Goal: Navigation & Orientation: Find specific page/section

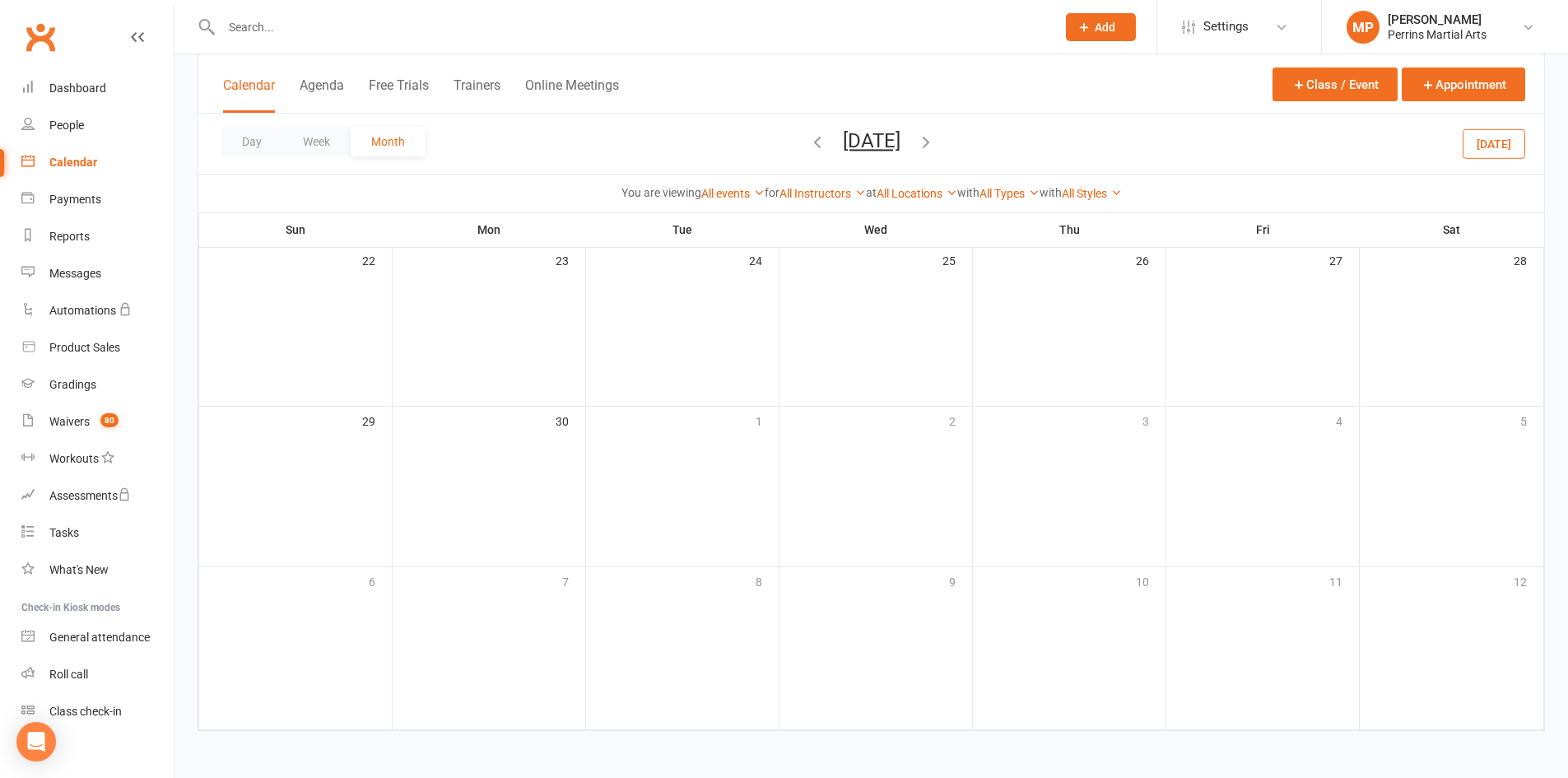
click at [66, 160] on div "Calendar" at bounding box center [73, 162] width 48 height 13
click at [808, 142] on icon "button" at bounding box center [816, 141] width 18 height 18
click at [64, 158] on div "Calendar" at bounding box center [73, 162] width 48 height 13
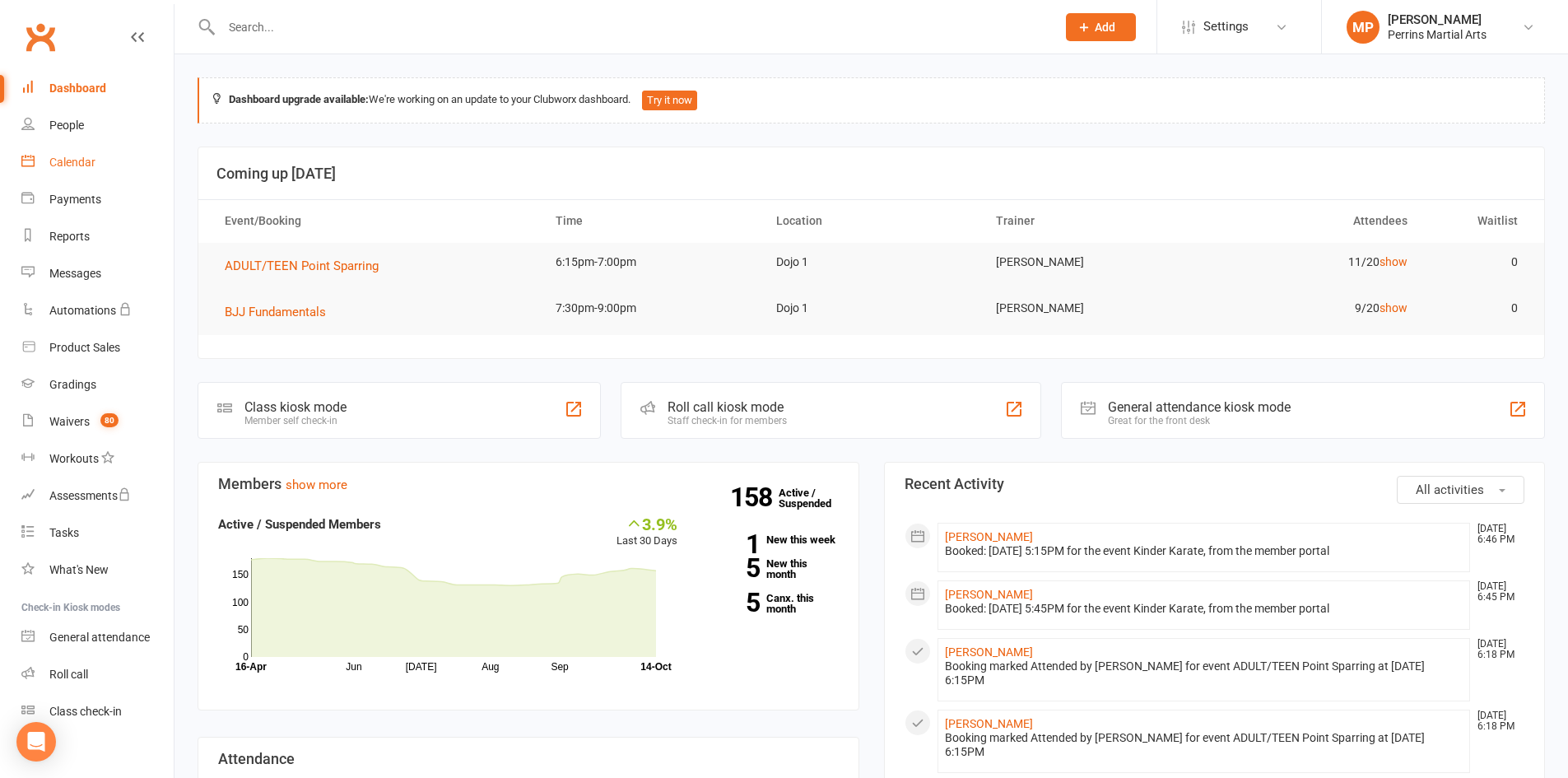
click at [78, 153] on link "Calendar" at bounding box center [97, 162] width 153 height 37
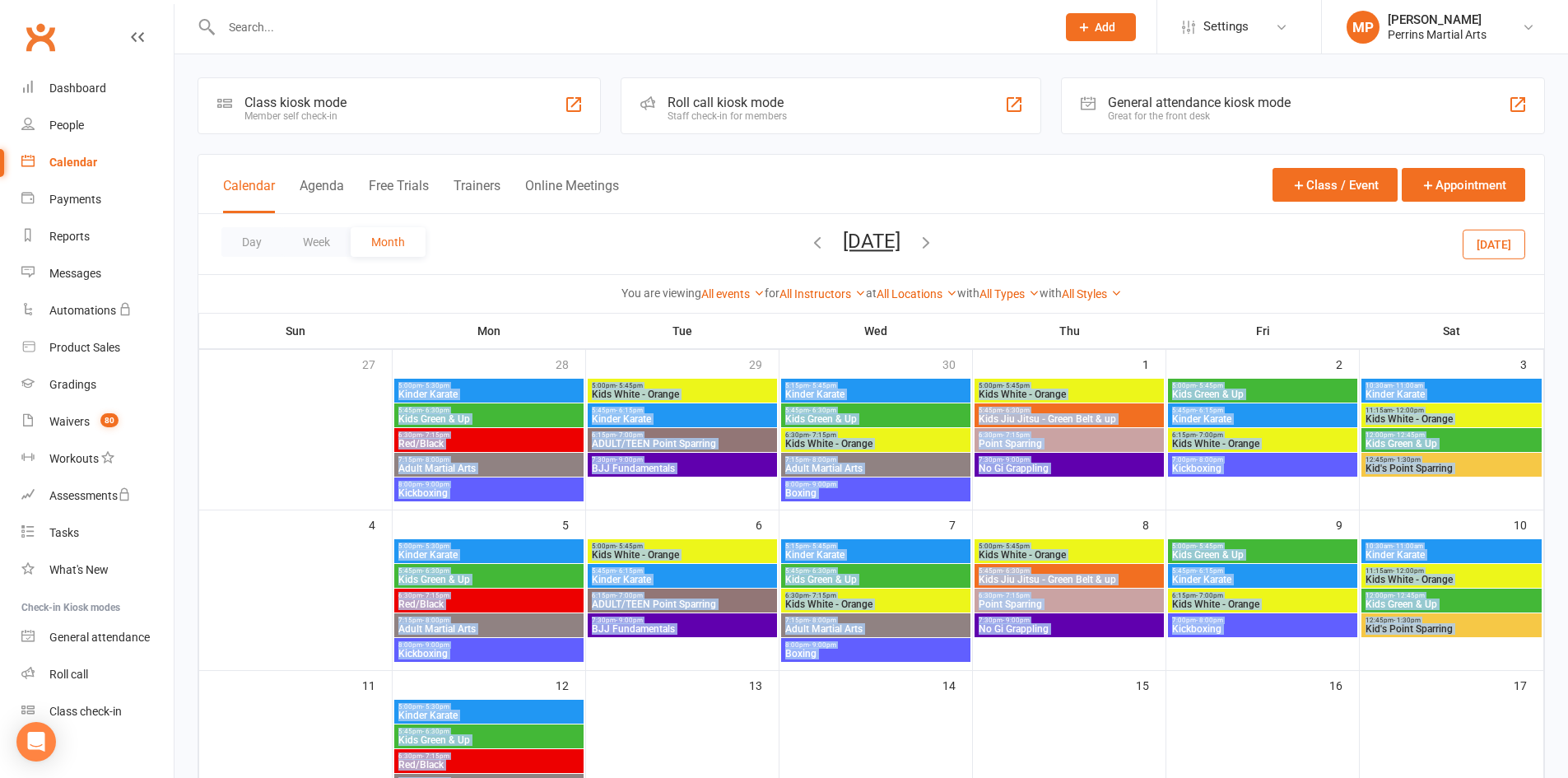
drag, startPoint x: 1567, startPoint y: 286, endPoint x: 1571, endPoint y: 318, distance: 32.2
click at [1567, 318] on html "Prospect Member Non-attending contact Class / event Appointment Grading event T…" at bounding box center [784, 681] width 1568 height 1362
click at [935, 239] on icon "button" at bounding box center [925, 241] width 18 height 18
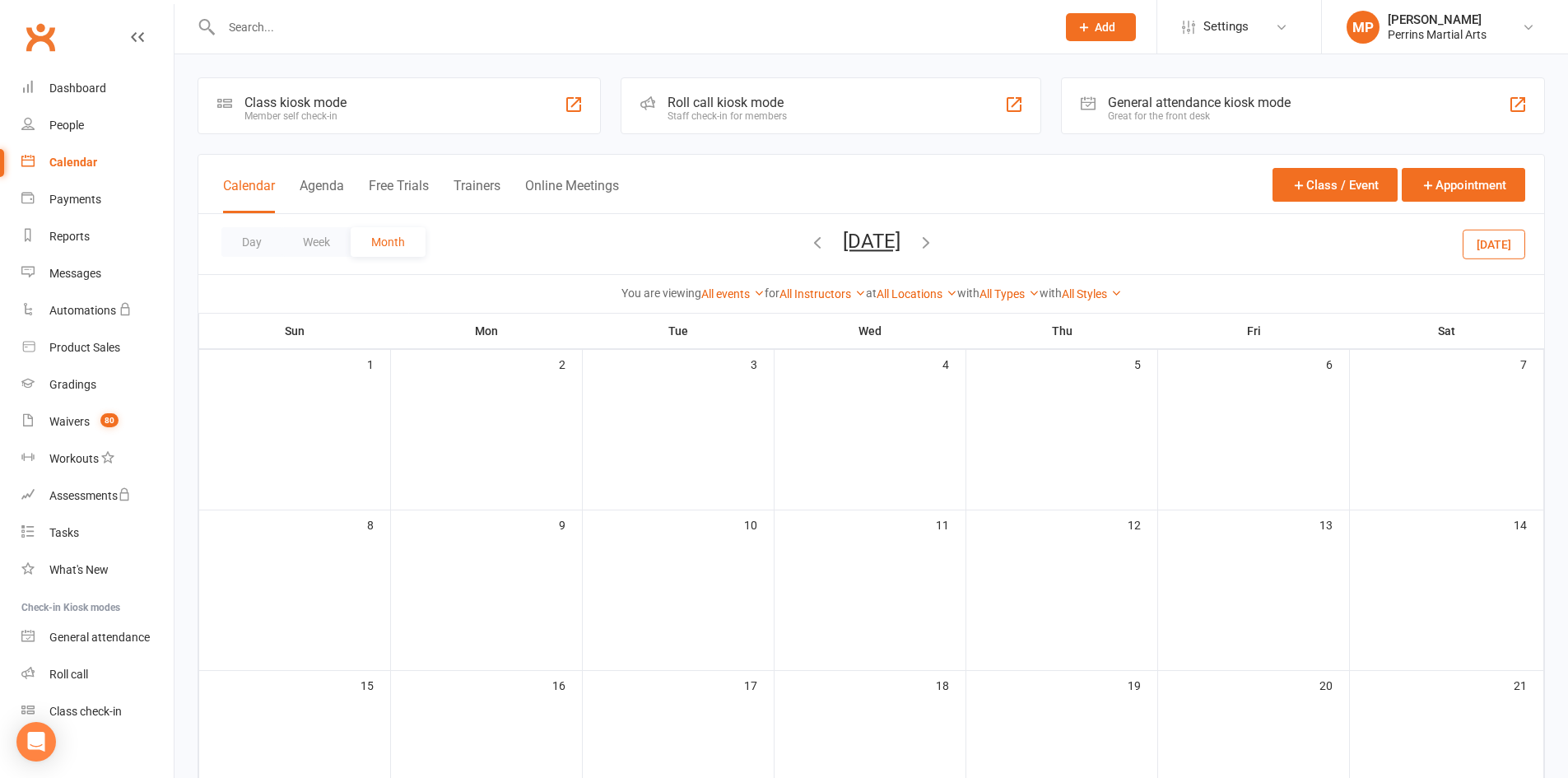
click at [808, 239] on icon "button" at bounding box center [816, 241] width 18 height 18
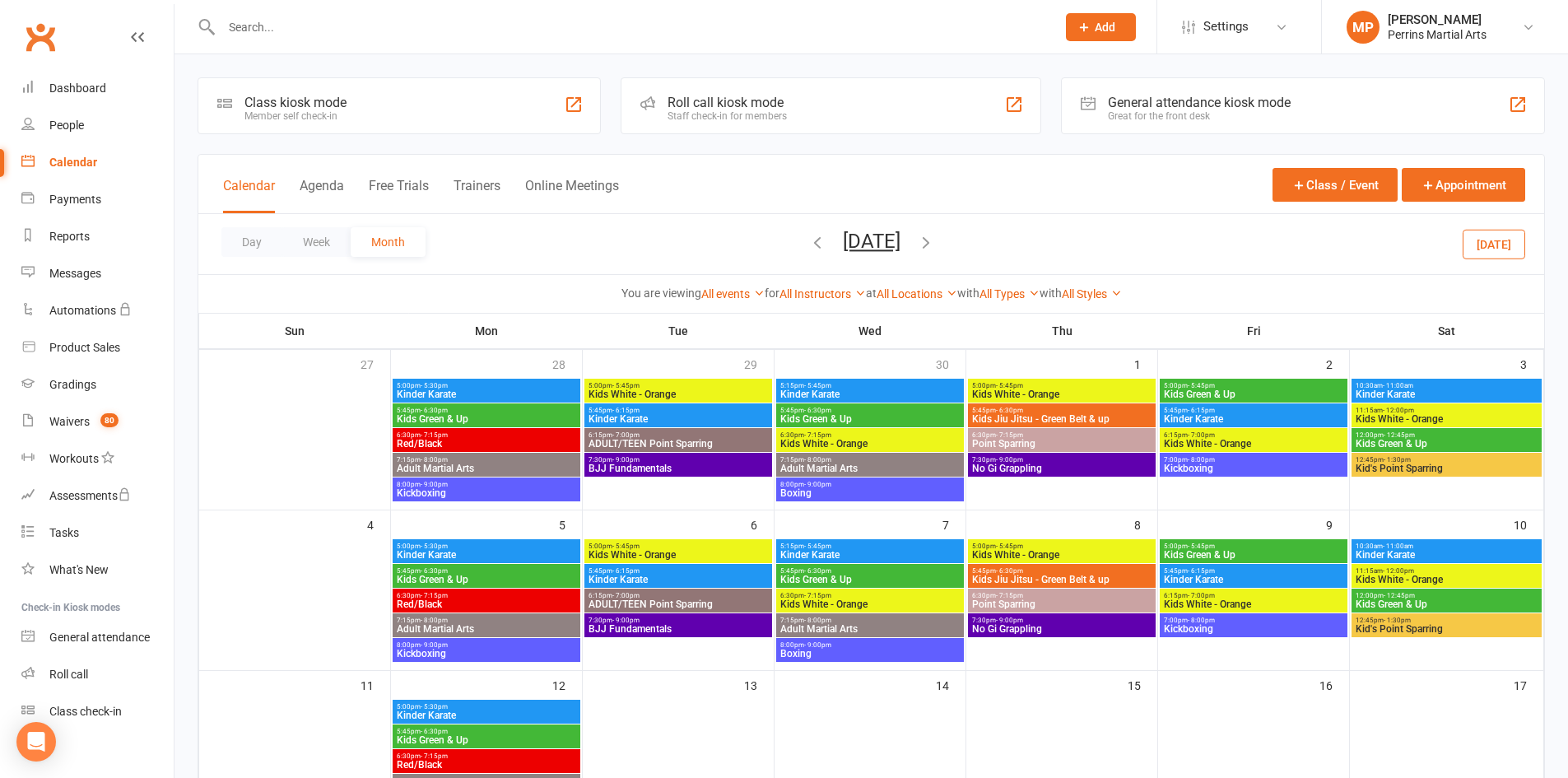
click at [1111, 229] on div "Day Week Month October 2026 October 2025 Sun Mon Tue Wed Thu Fri Sat 28 29 30 0…" at bounding box center [871, 244] width 1346 height 61
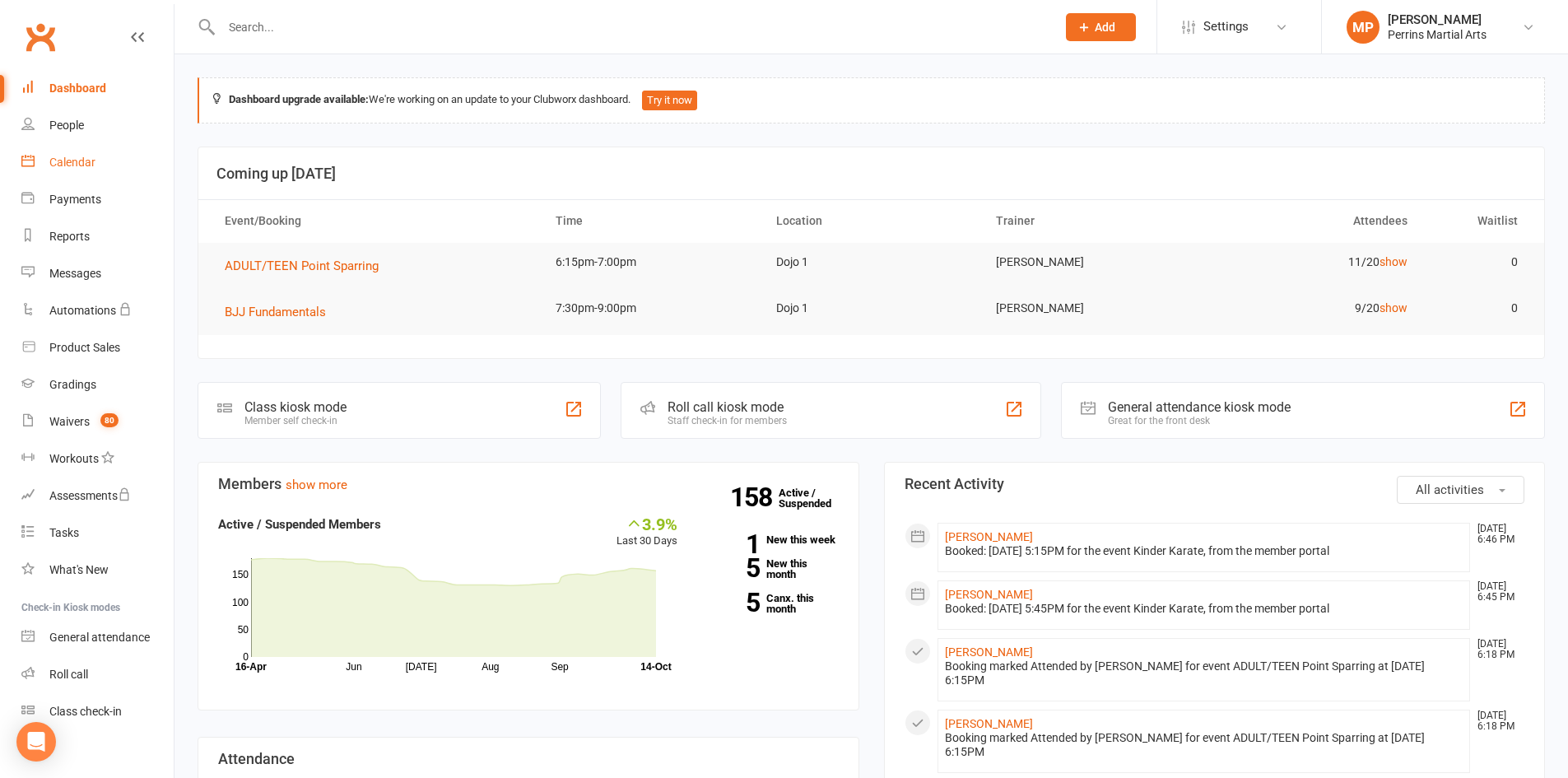
click at [74, 162] on div "Calendar" at bounding box center [72, 162] width 46 height 13
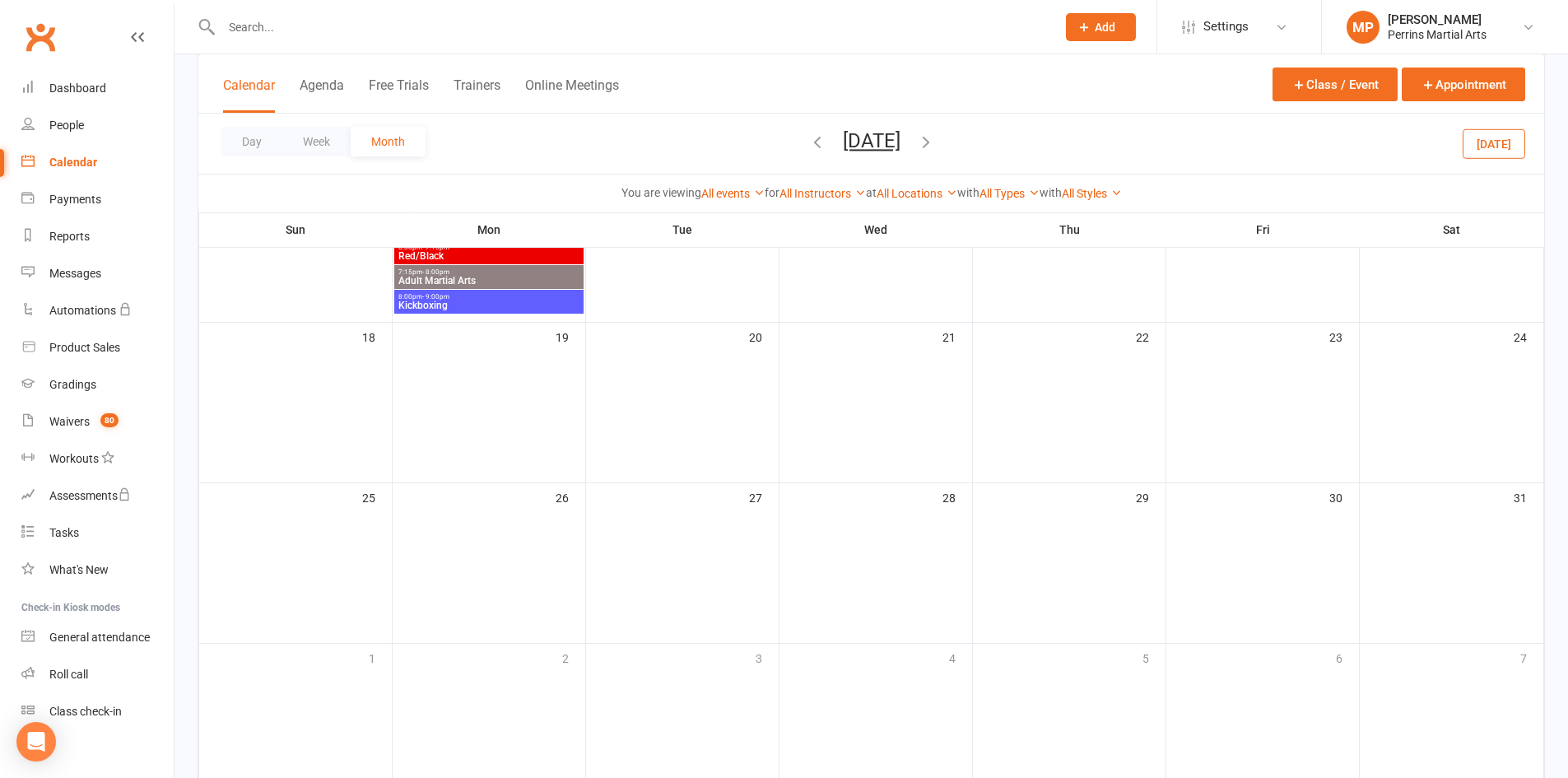
scroll to position [585, 0]
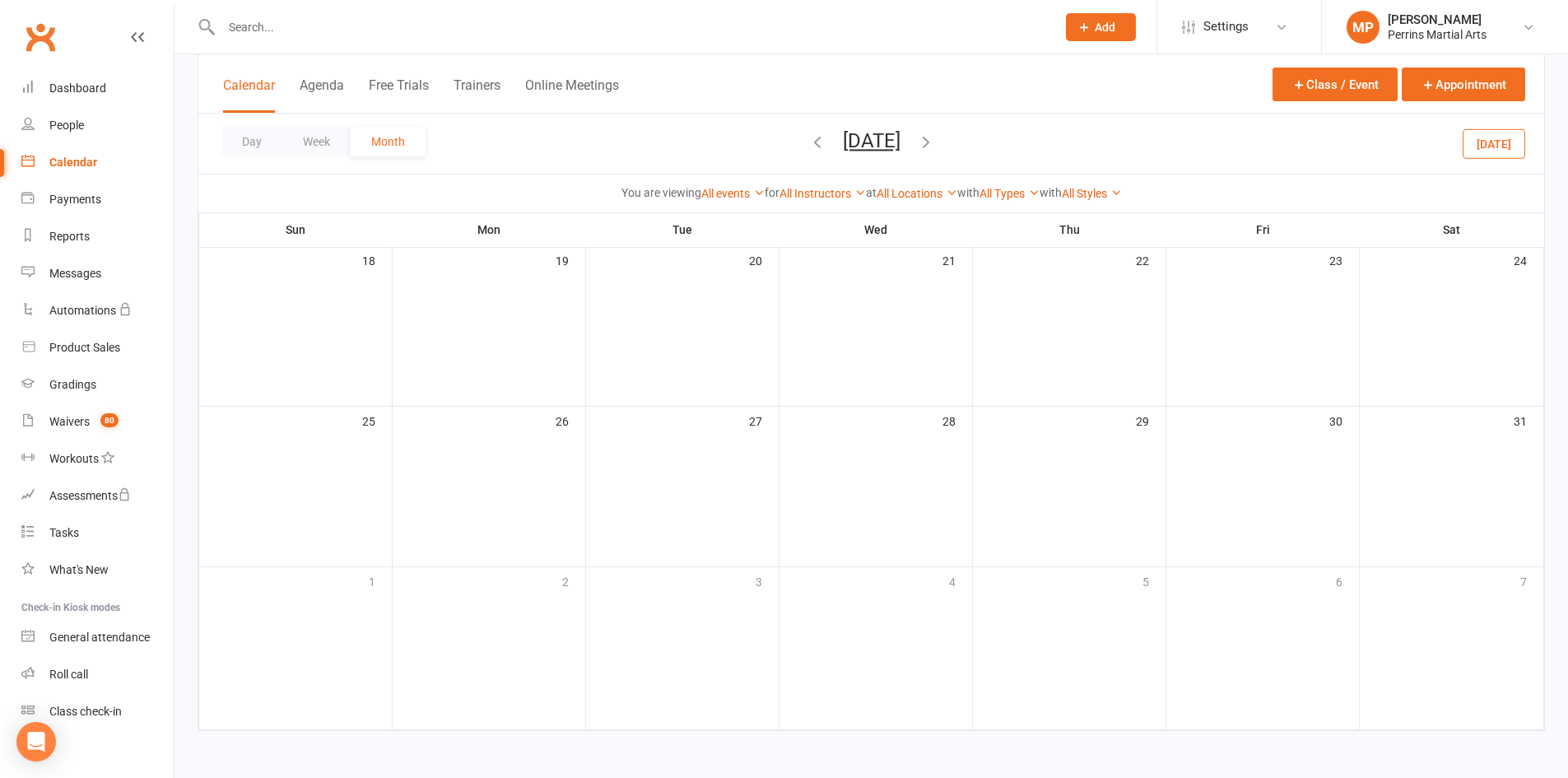
click at [935, 133] on icon "button" at bounding box center [925, 141] width 18 height 18
click at [257, 140] on button "Day" at bounding box center [251, 141] width 61 height 30
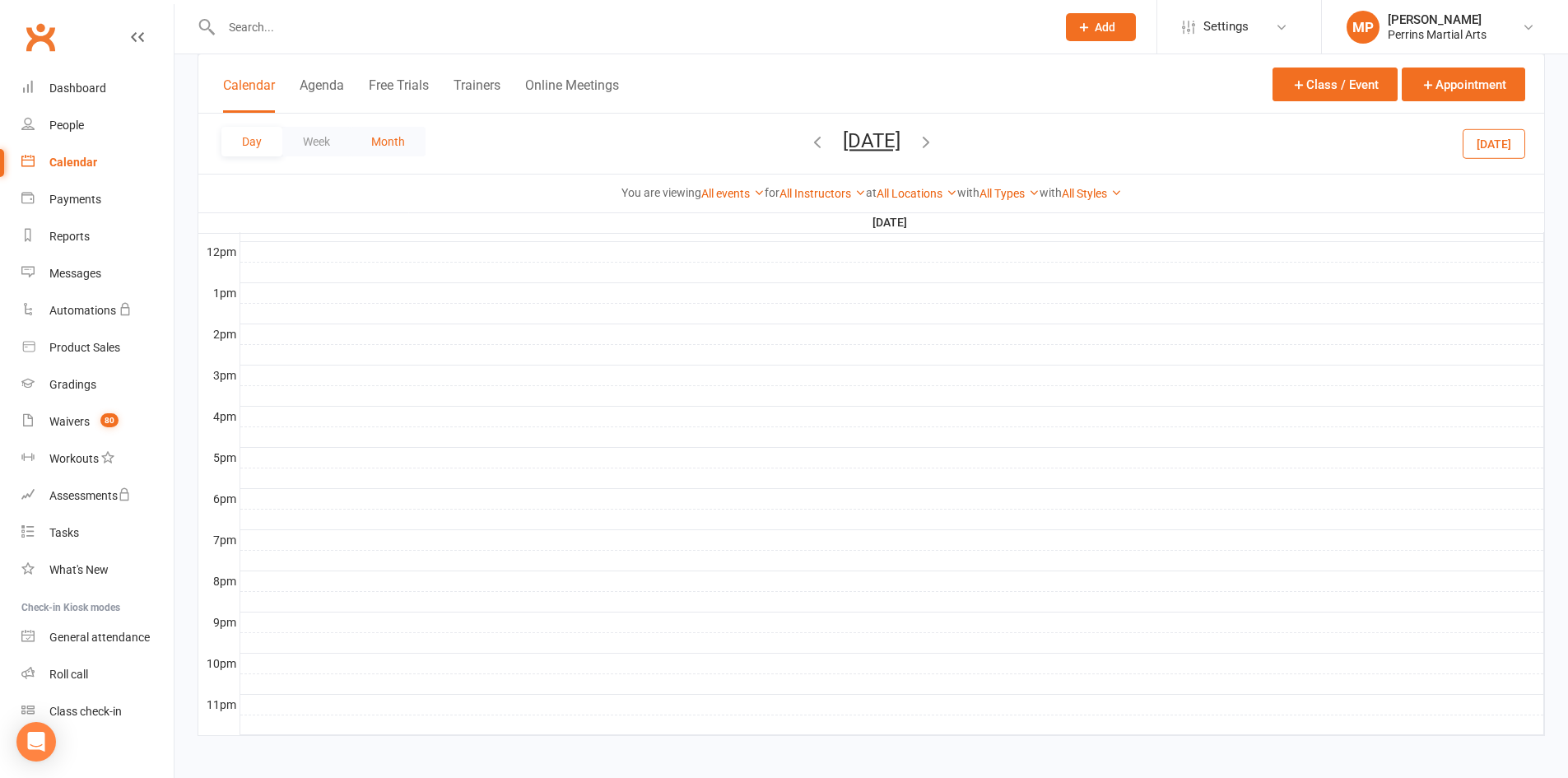
click at [405, 133] on button "Month" at bounding box center [388, 141] width 75 height 30
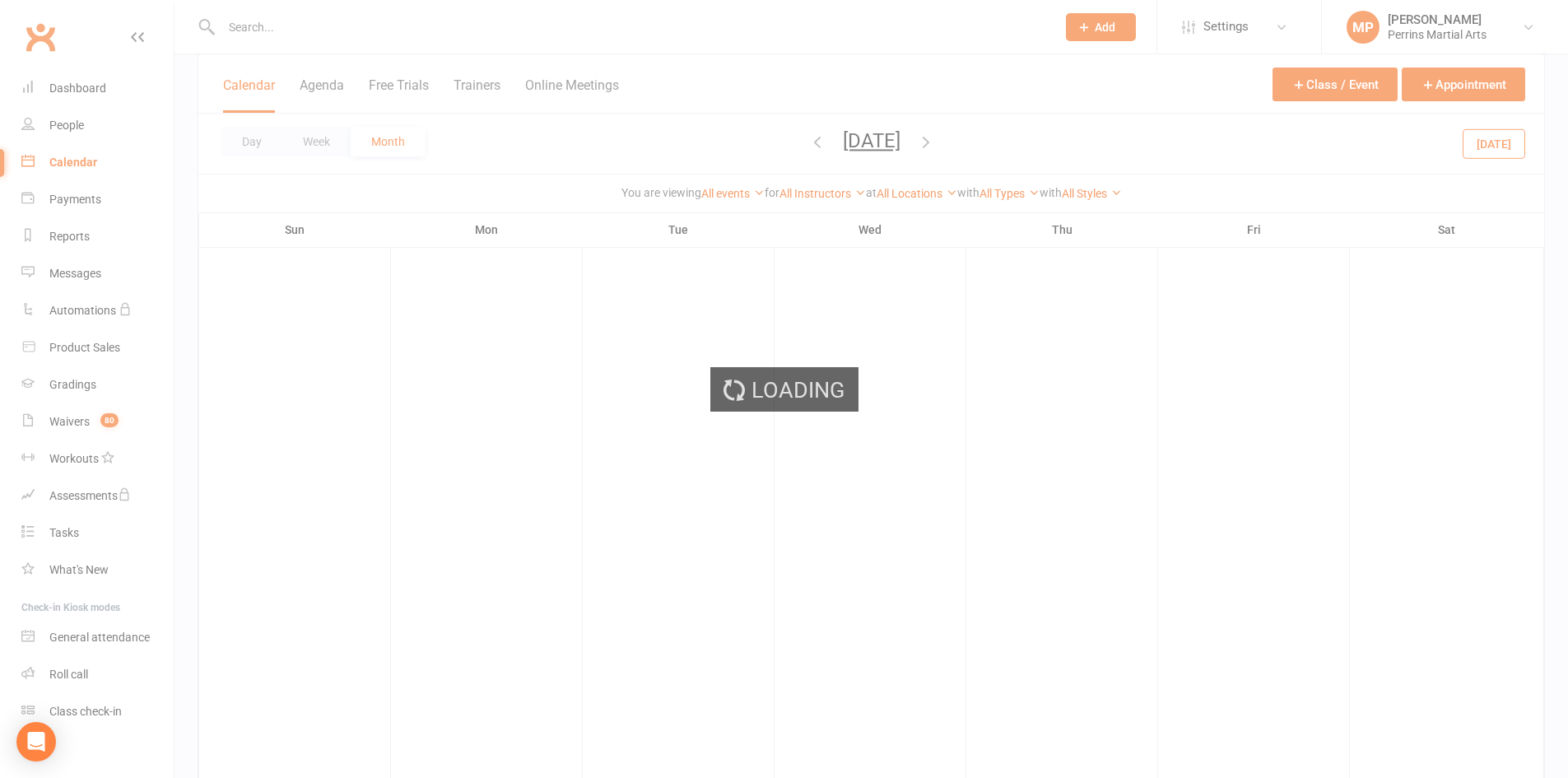
scroll to position [576, 0]
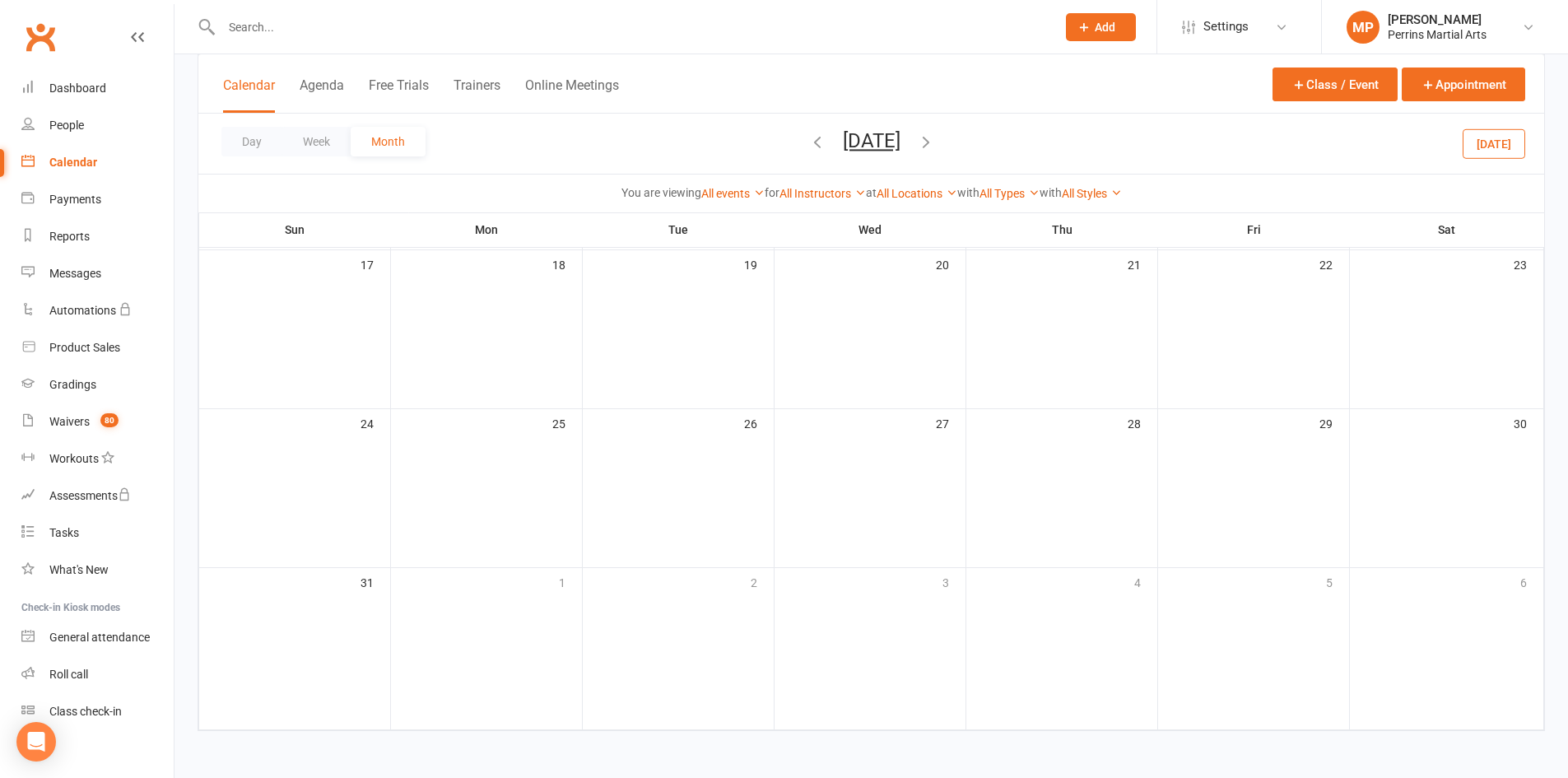
click at [85, 158] on div "Calendar" at bounding box center [73, 162] width 48 height 13
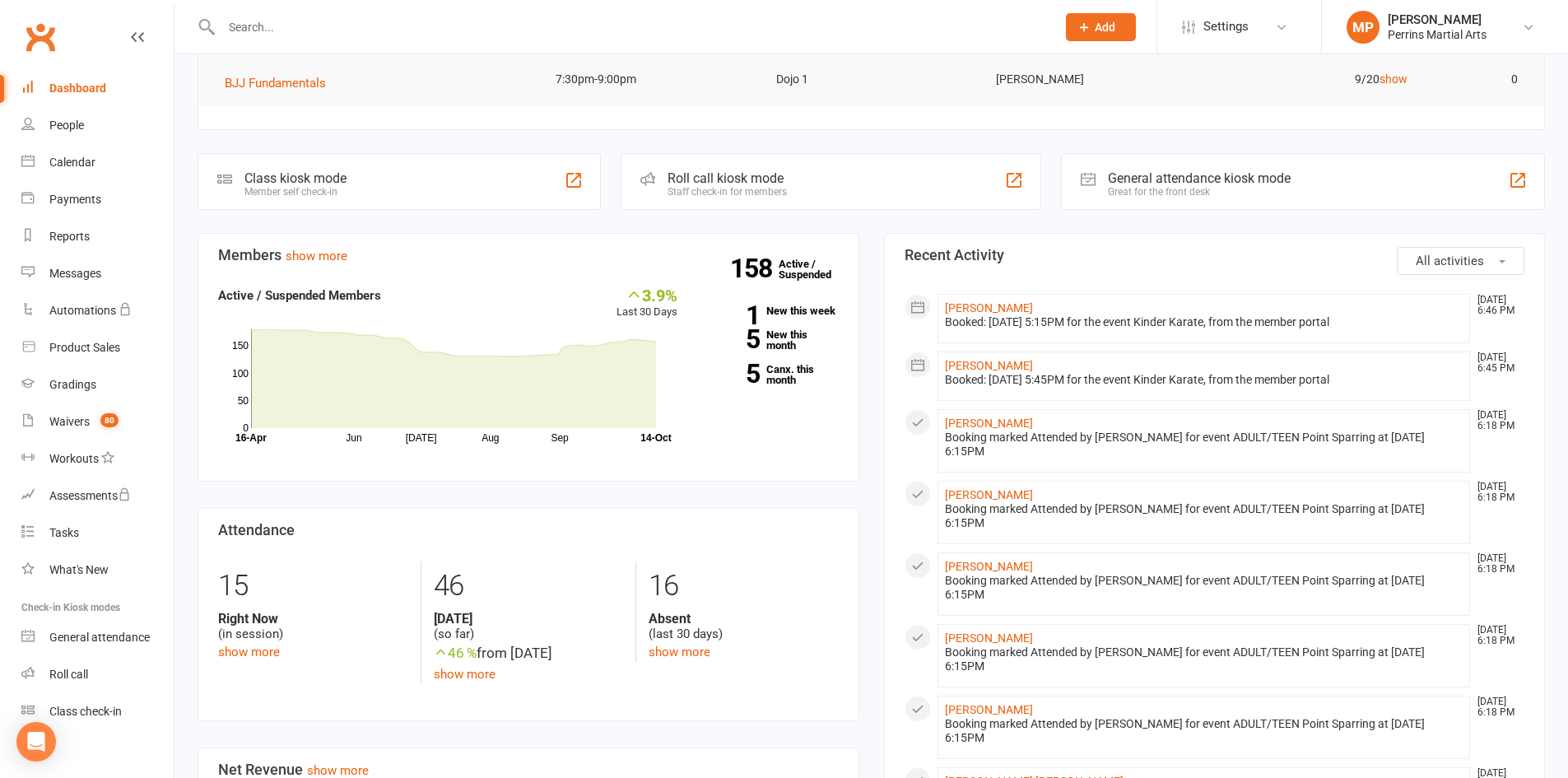
scroll to position [225, 0]
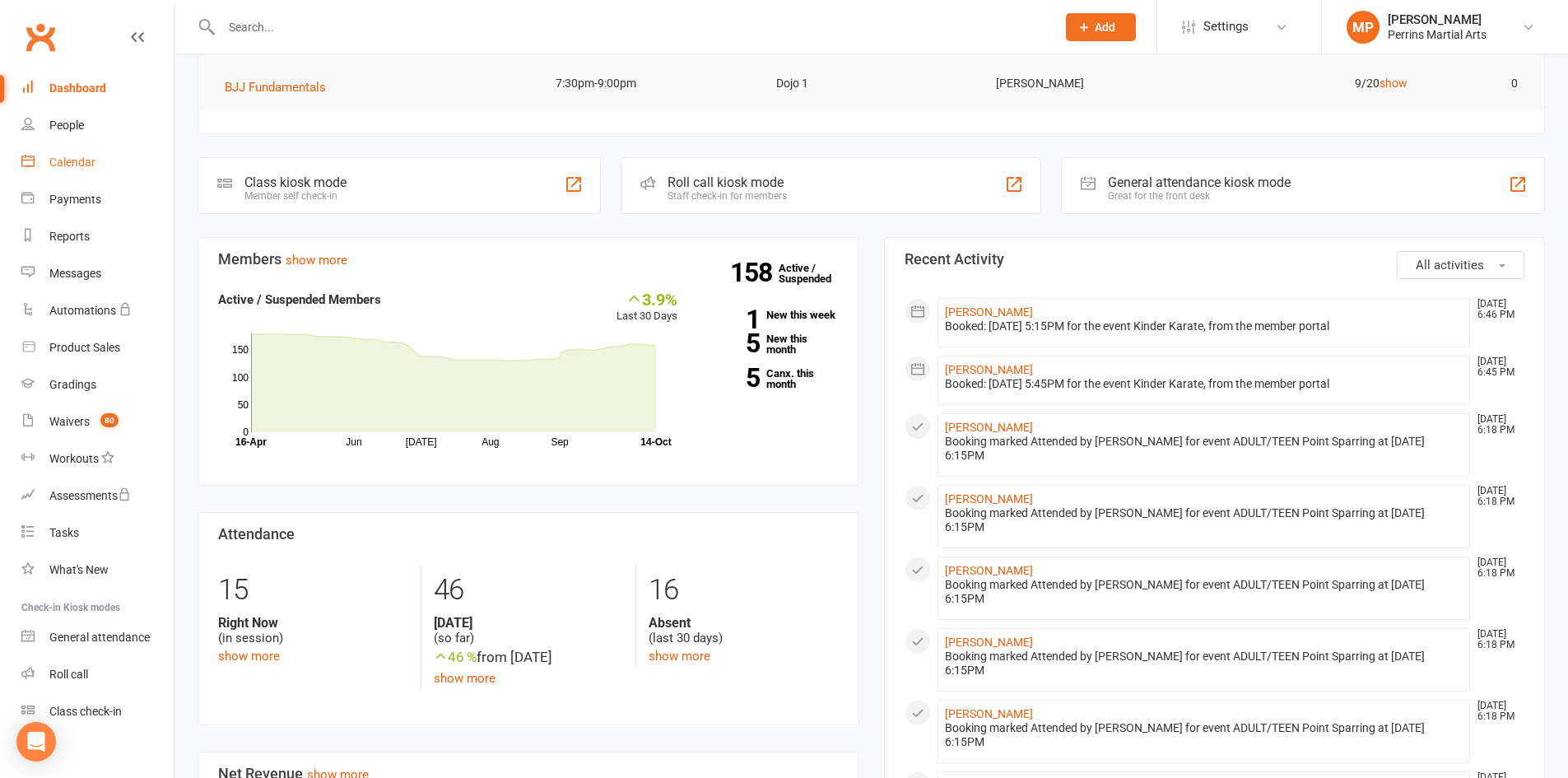
click at [68, 158] on div "Calendar" at bounding box center [72, 162] width 46 height 13
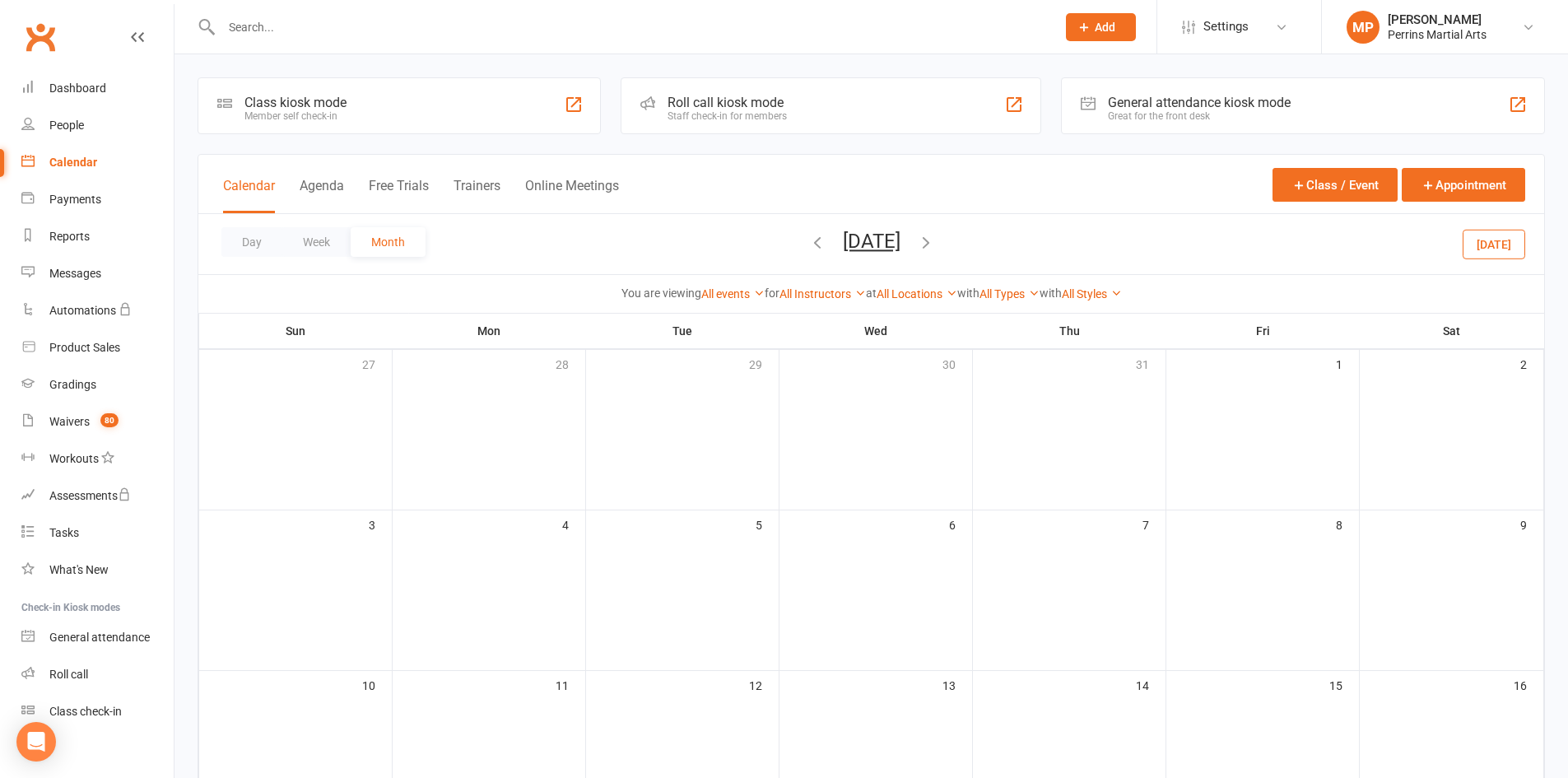
click at [808, 241] on icon "button" at bounding box center [816, 241] width 18 height 18
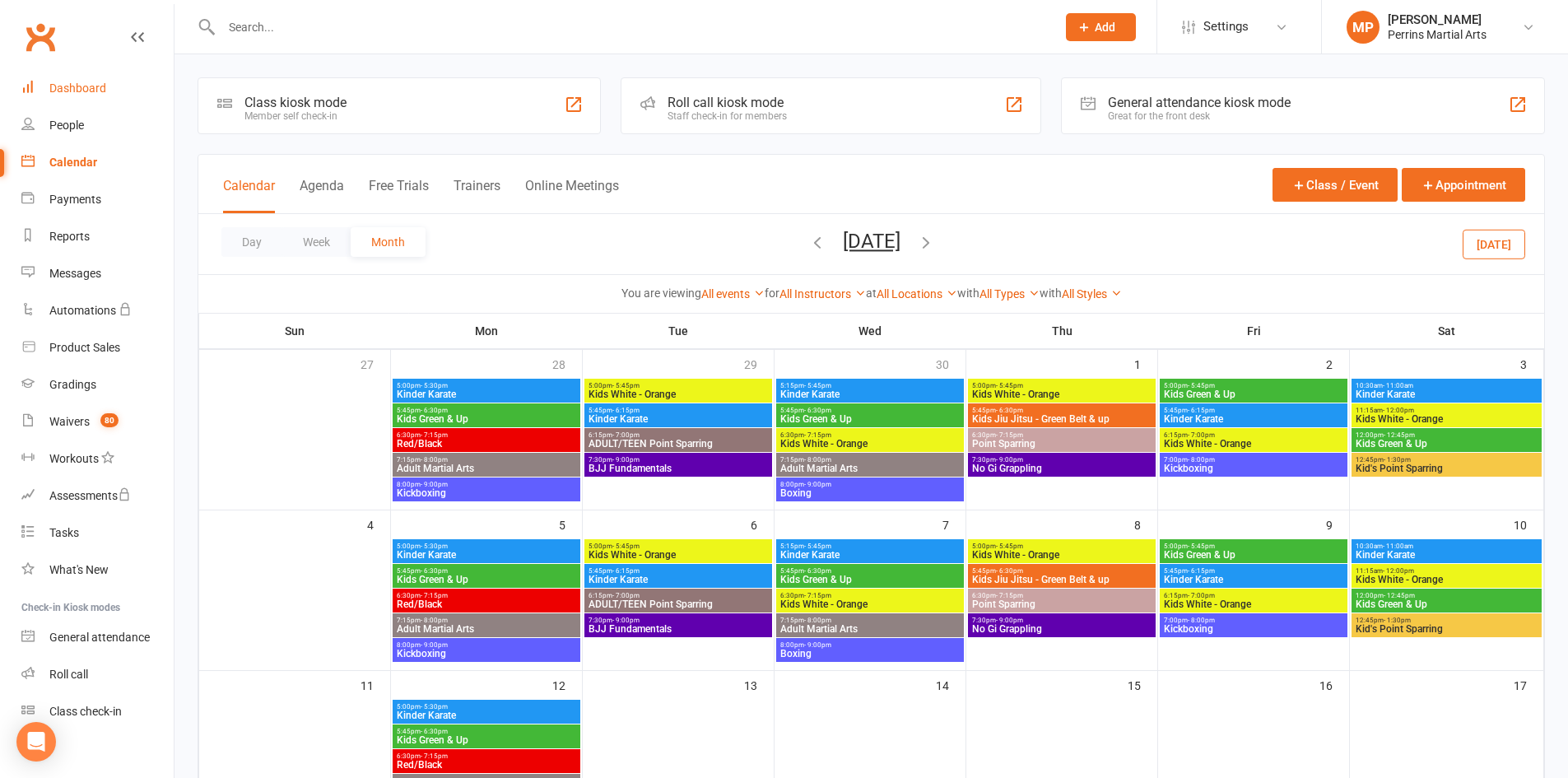
click at [95, 84] on div "Dashboard" at bounding box center [78, 88] width 57 height 13
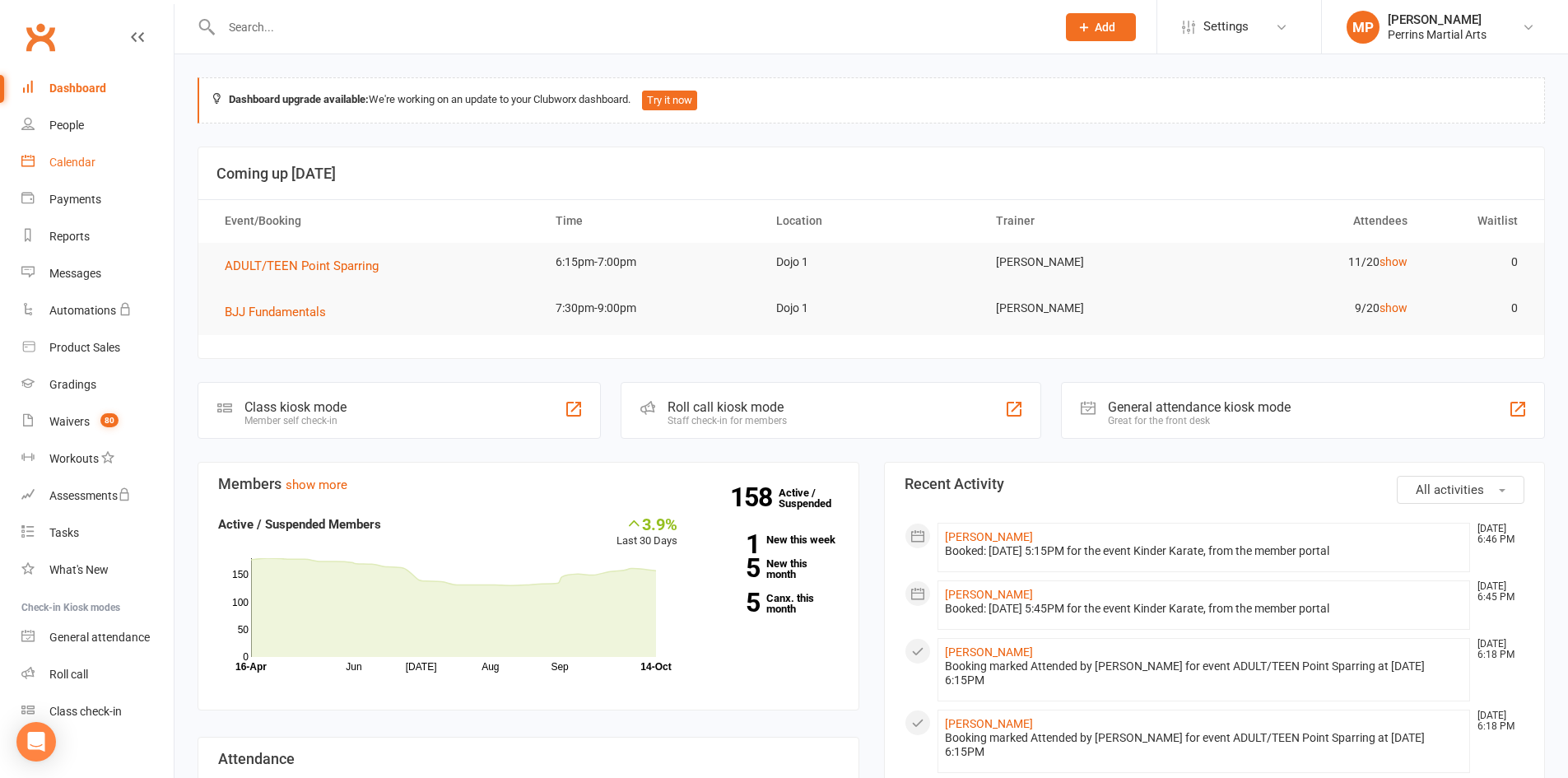
click at [84, 157] on div "Calendar" at bounding box center [72, 162] width 46 height 13
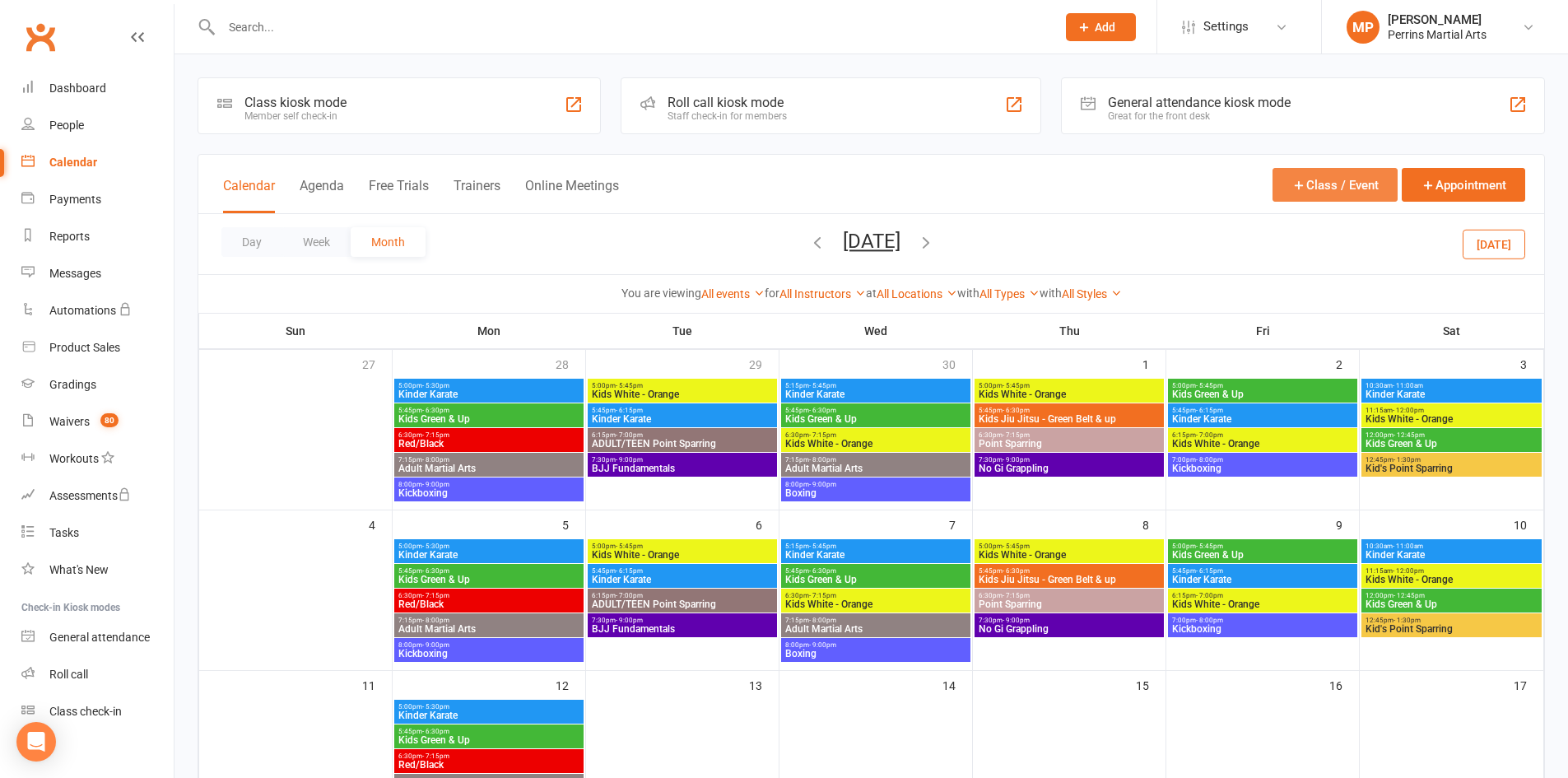
click at [1341, 184] on button "Class / Event" at bounding box center [1335, 185] width 125 height 34
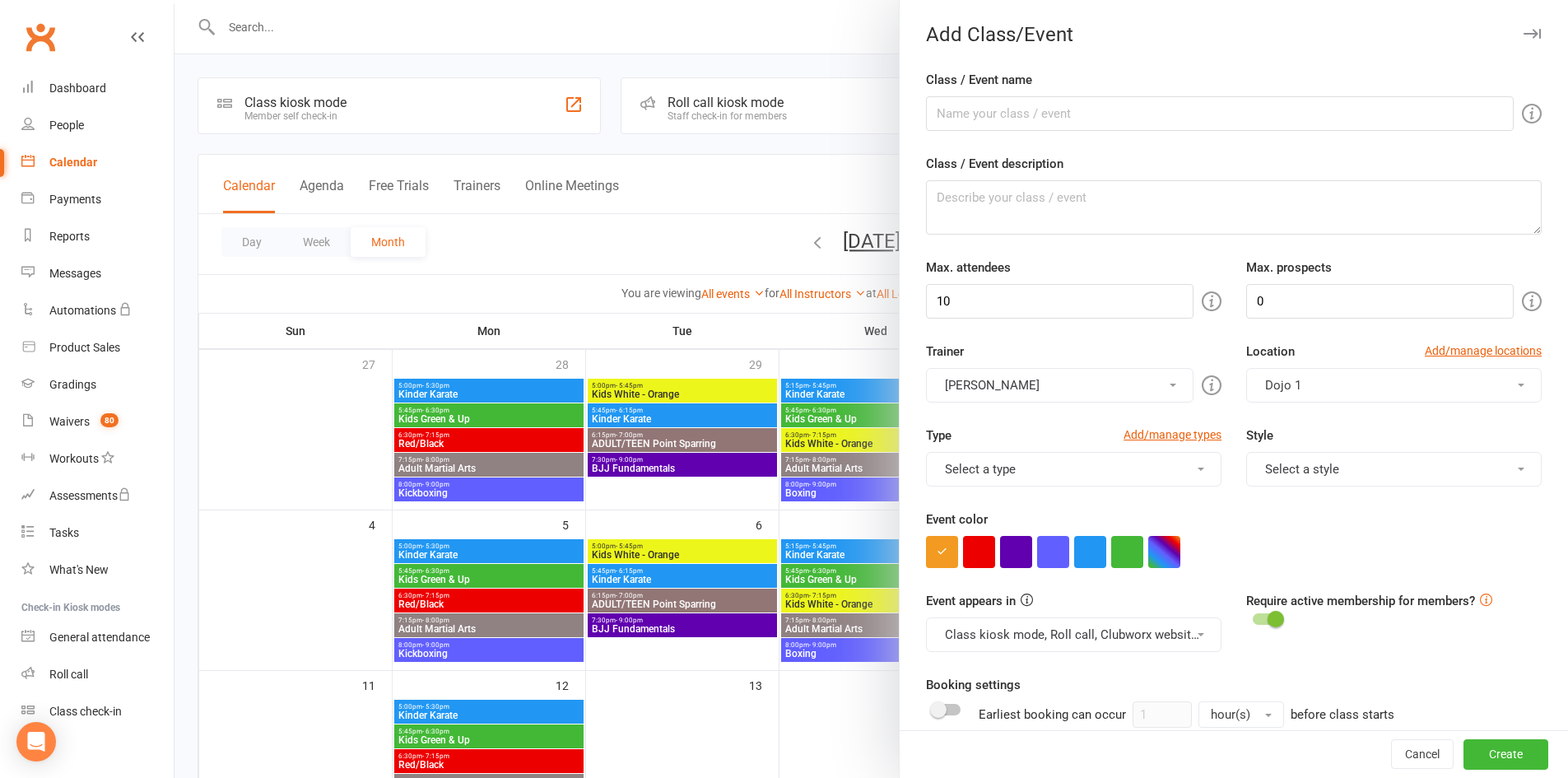
click at [1524, 36] on icon "button" at bounding box center [1532, 34] width 17 height 10
click at [1524, 32] on icon "button" at bounding box center [1532, 34] width 17 height 10
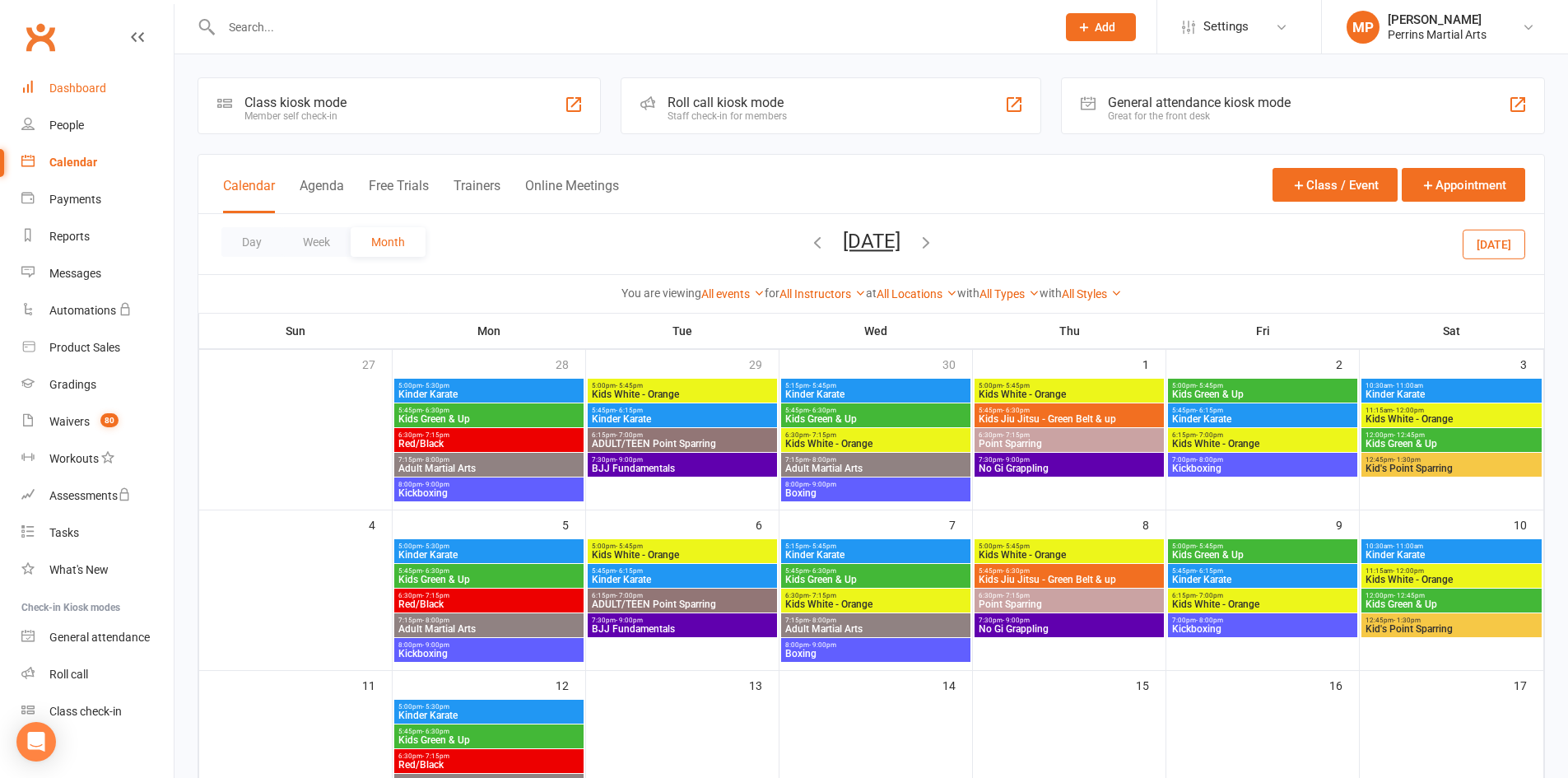
click at [78, 84] on div "Dashboard" at bounding box center [78, 88] width 57 height 13
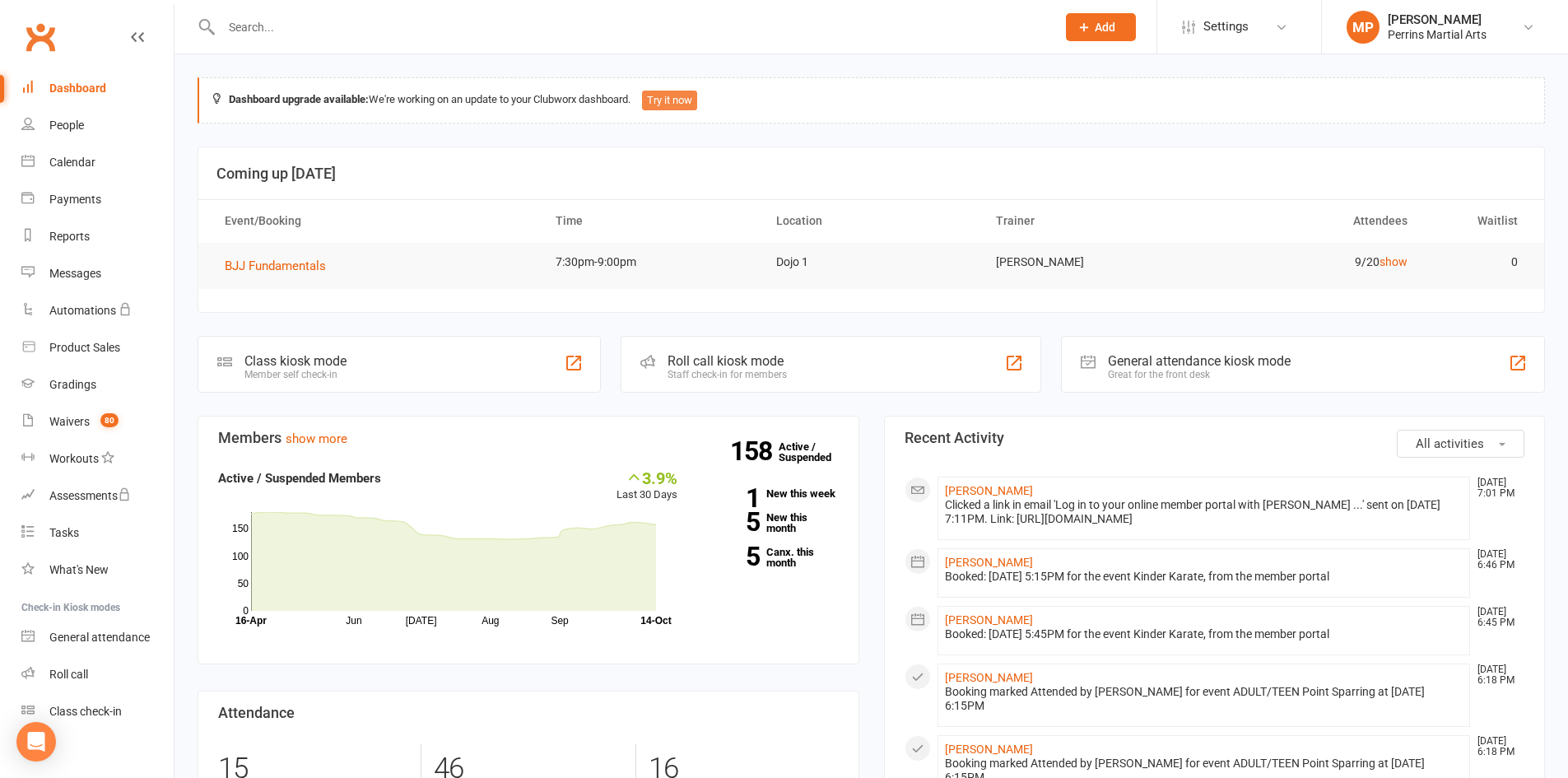
click at [683, 97] on button "Try it now" at bounding box center [669, 100] width 55 height 20
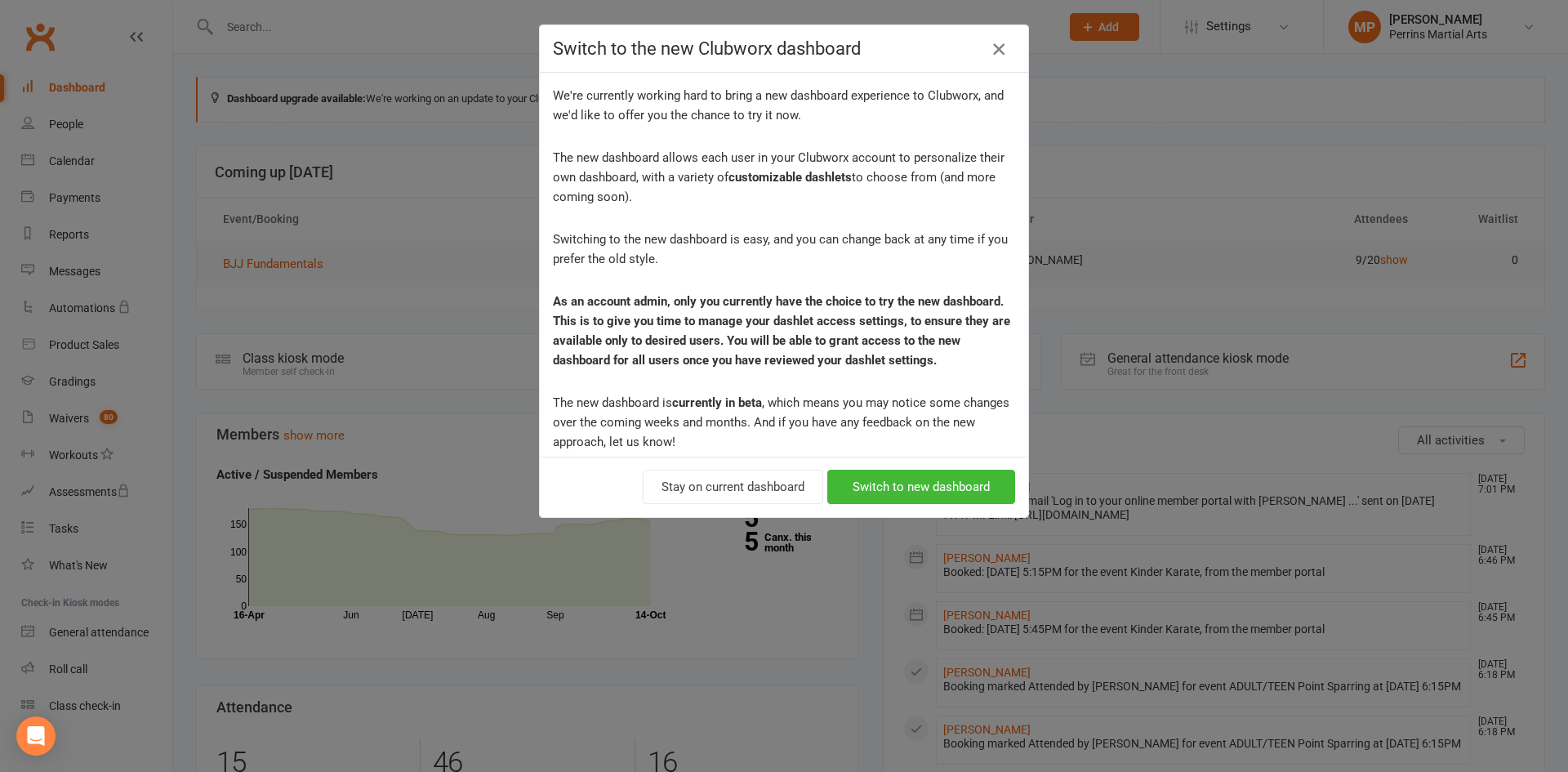
click at [992, 42] on icon "button" at bounding box center [999, 48] width 19 height 19
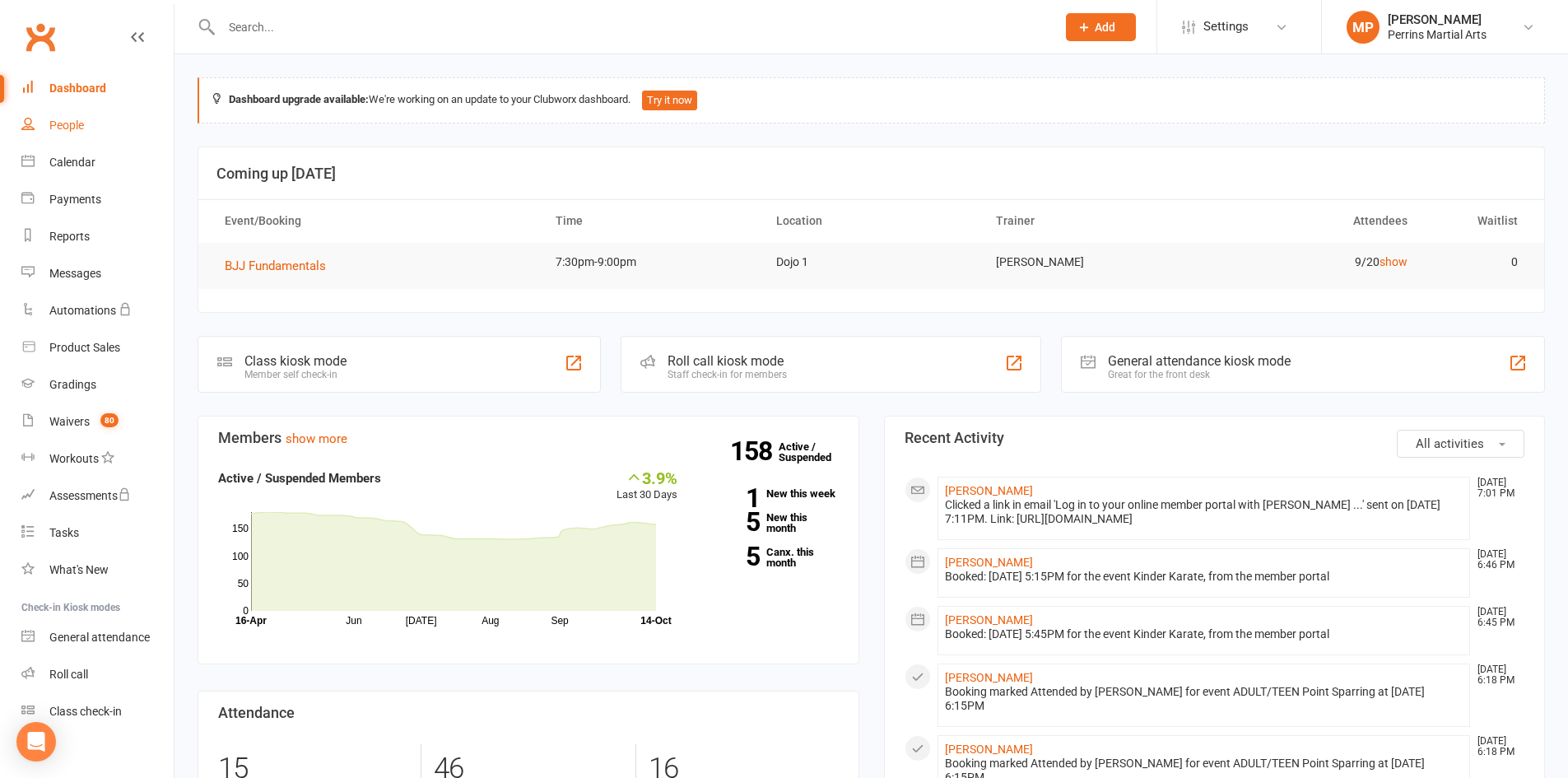
click at [66, 117] on link "People" at bounding box center [97, 125] width 153 height 37
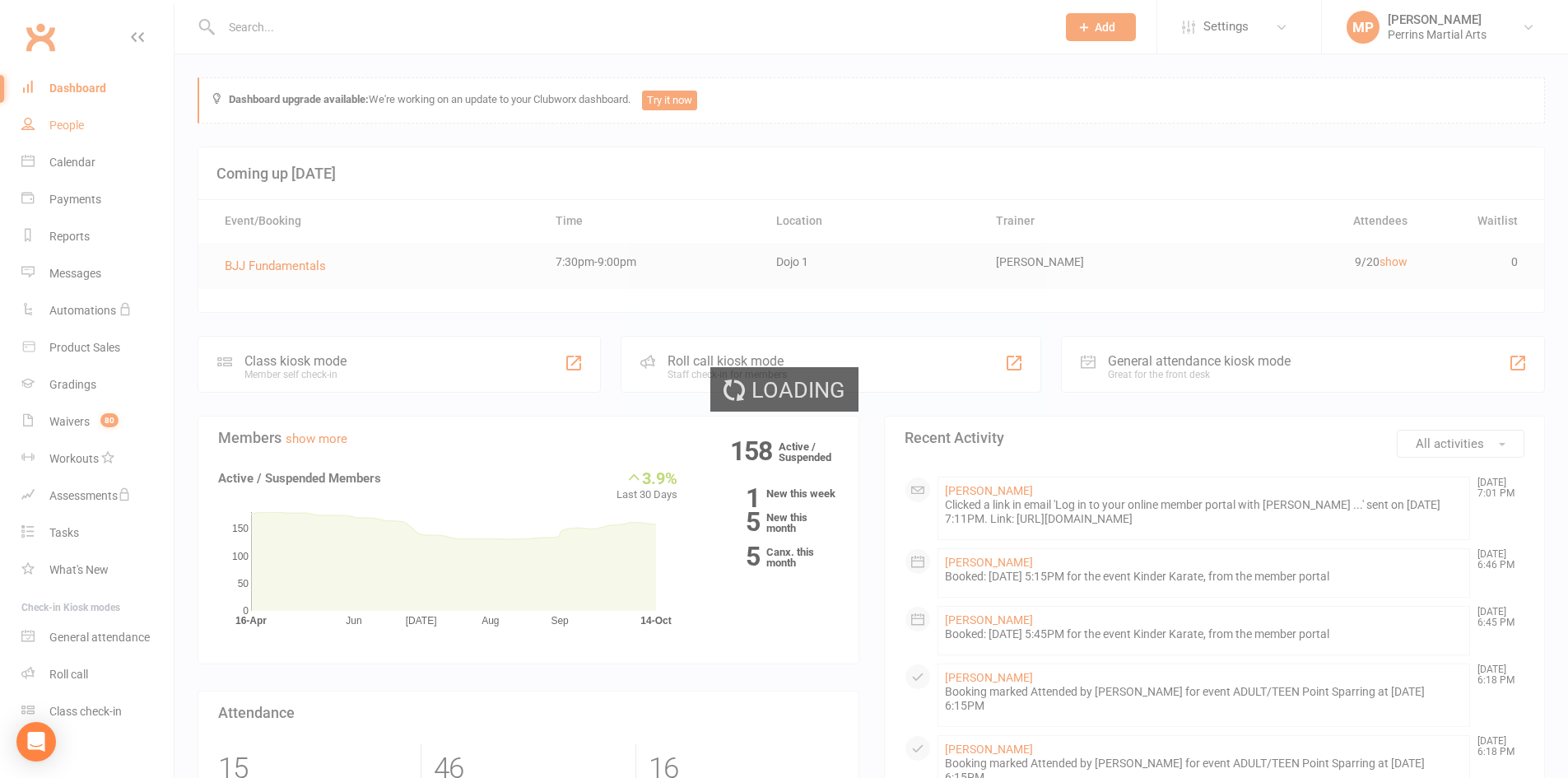
select select "100"
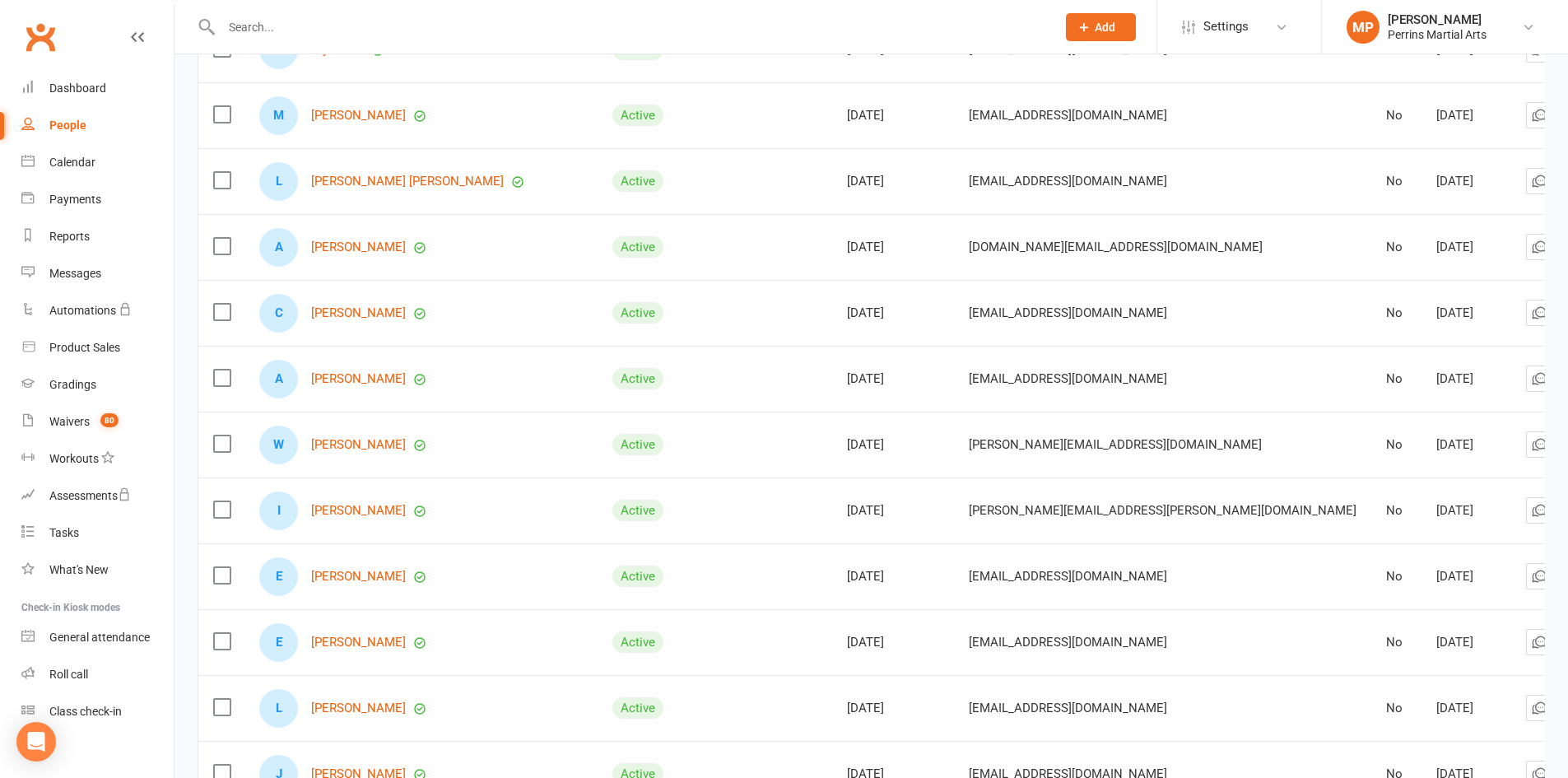
scroll to position [6241, 0]
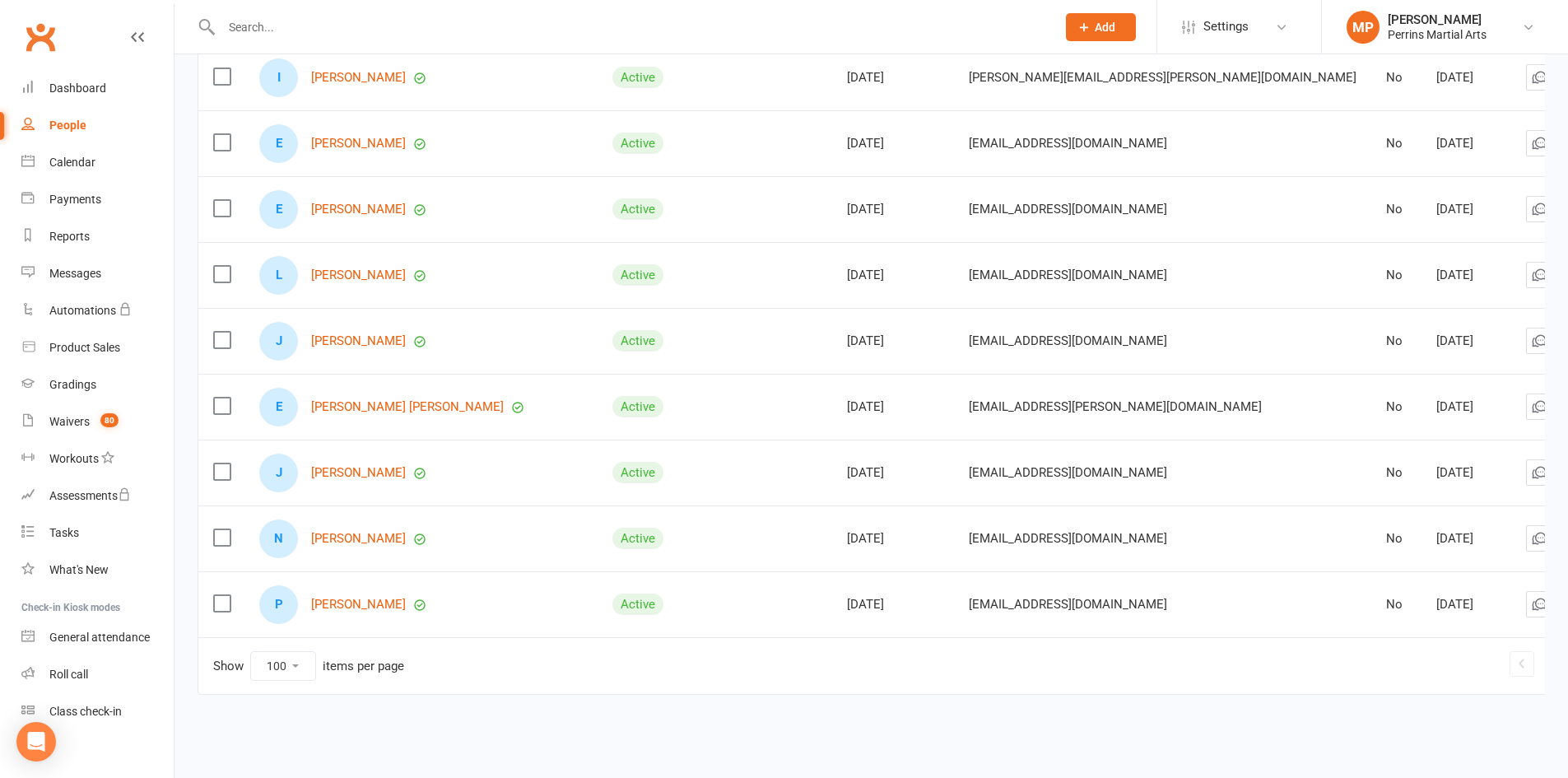
click at [1558, 653] on link "2" at bounding box center [1567, 663] width 20 height 23
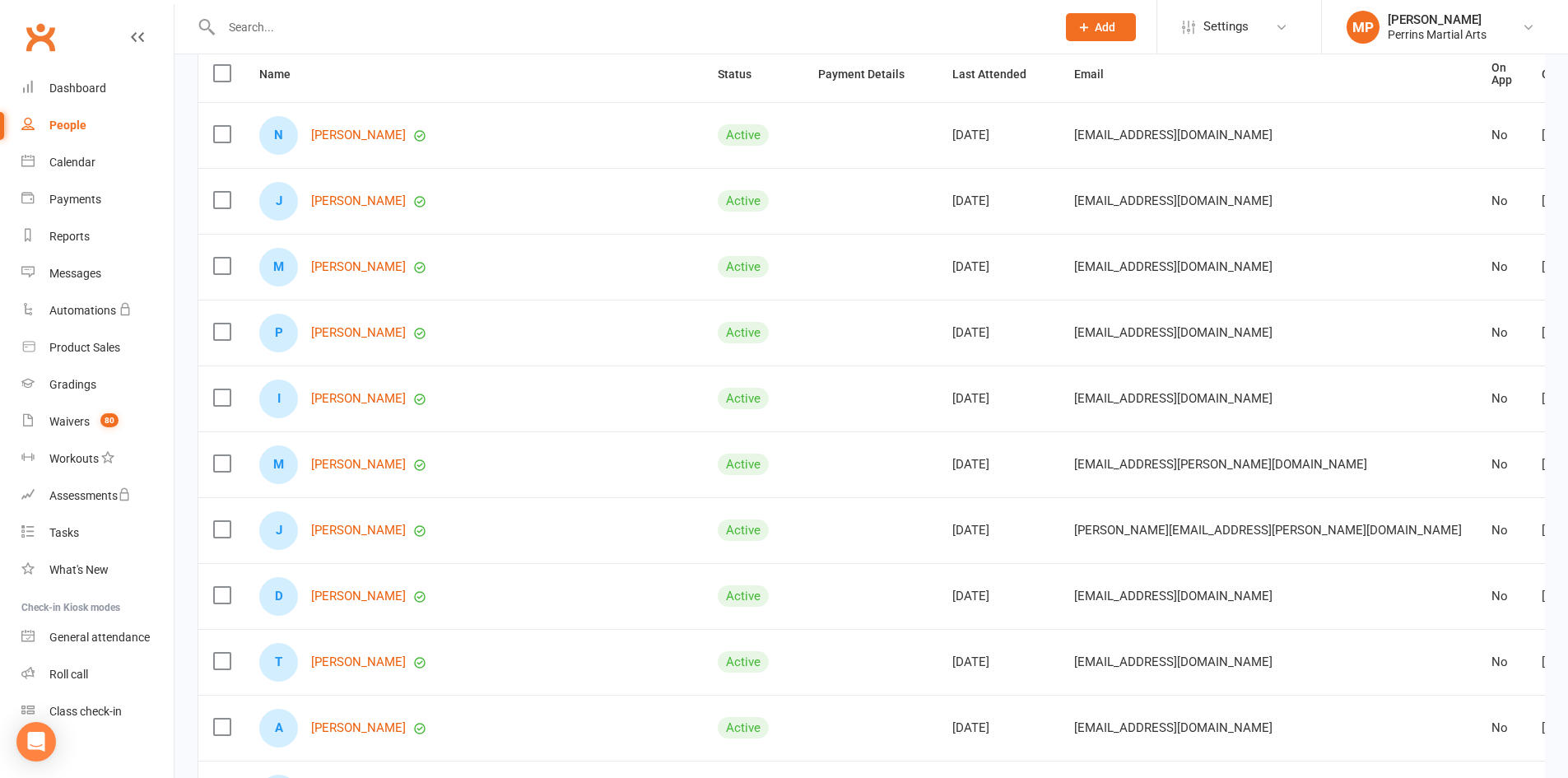
scroll to position [0, 0]
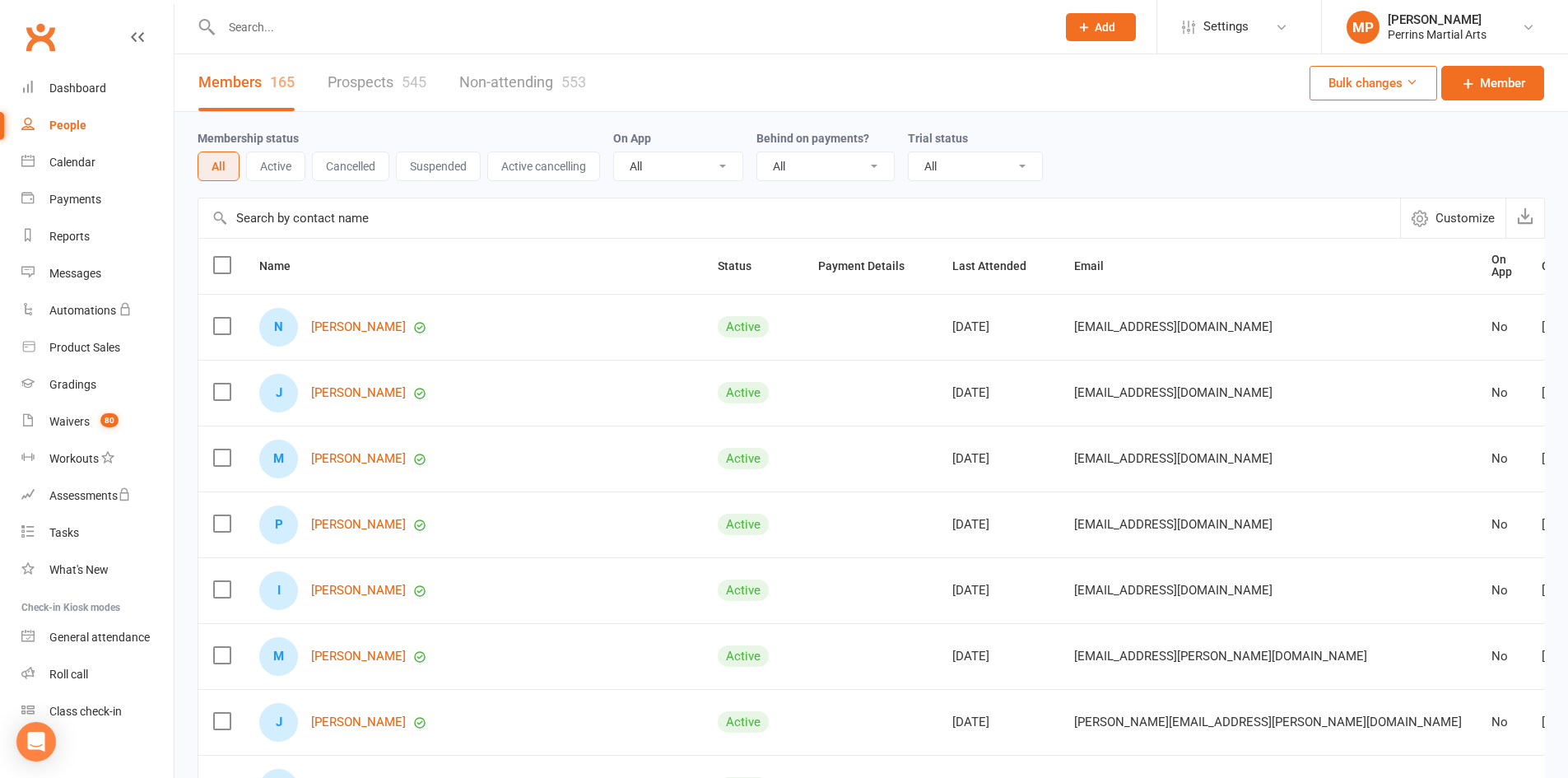
click at [379, 69] on link "Prospects 545" at bounding box center [377, 83] width 99 height 57
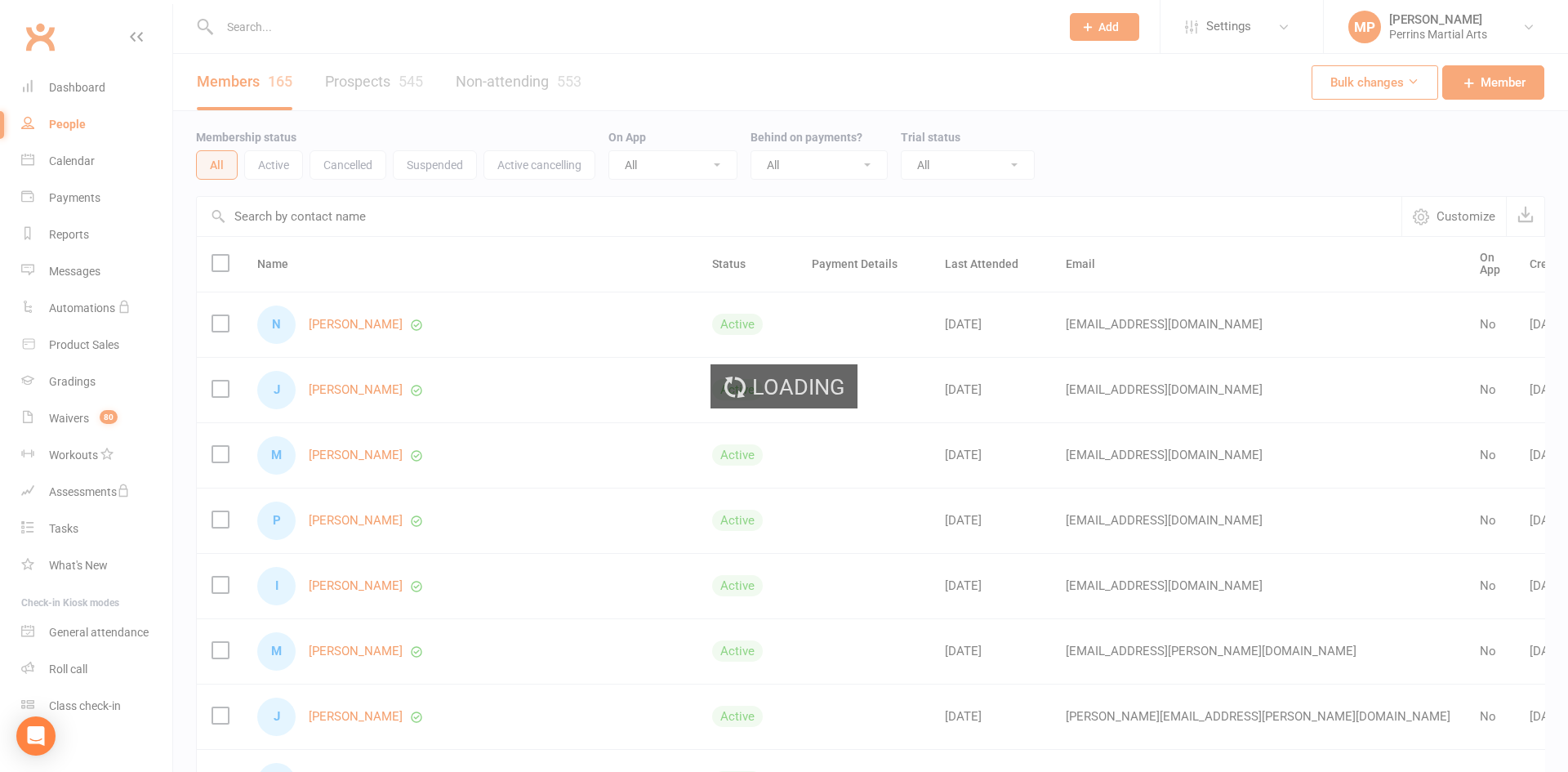
select select "100"
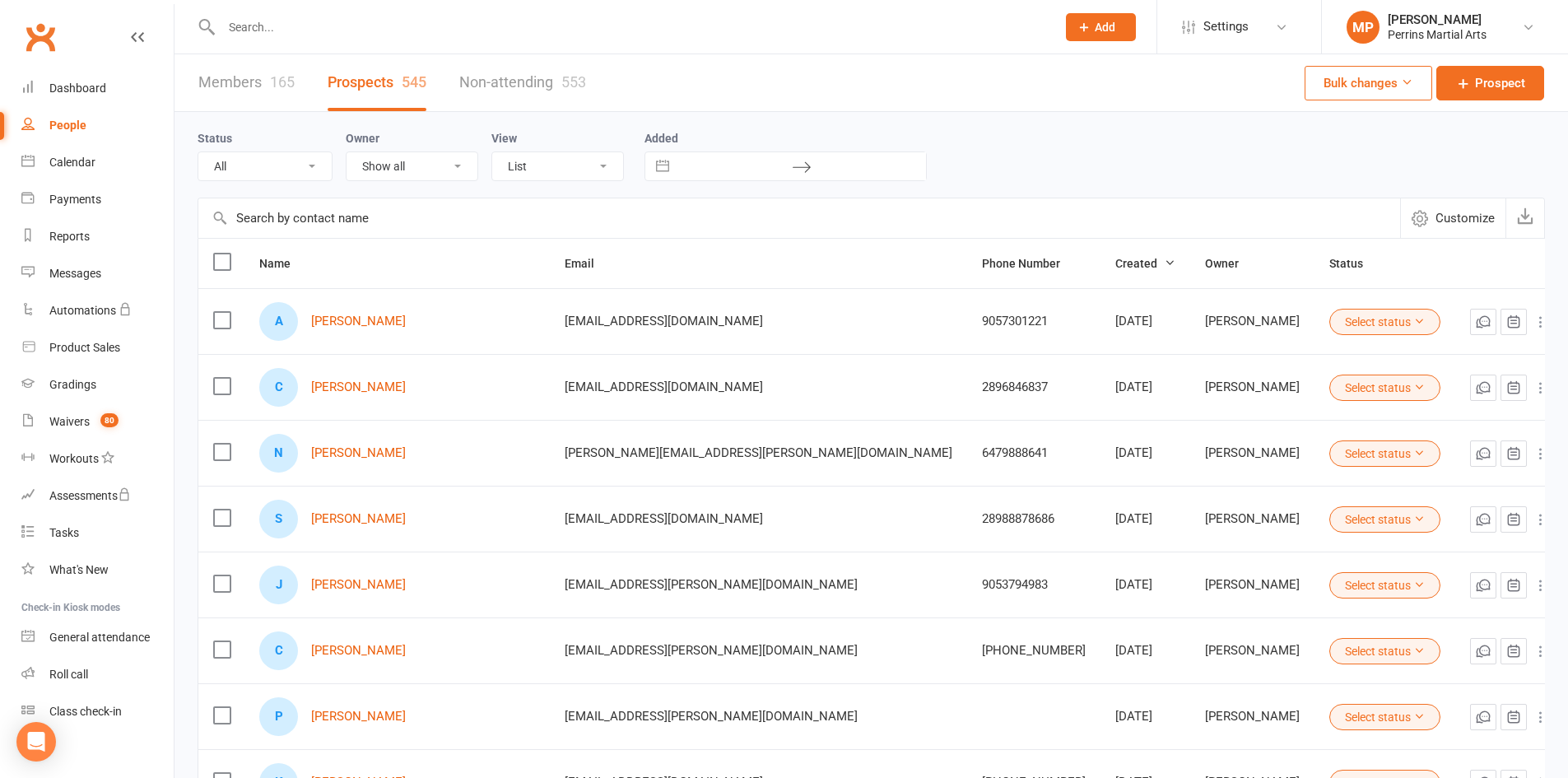
click at [534, 81] on link "Non-attending 553" at bounding box center [522, 83] width 127 height 57
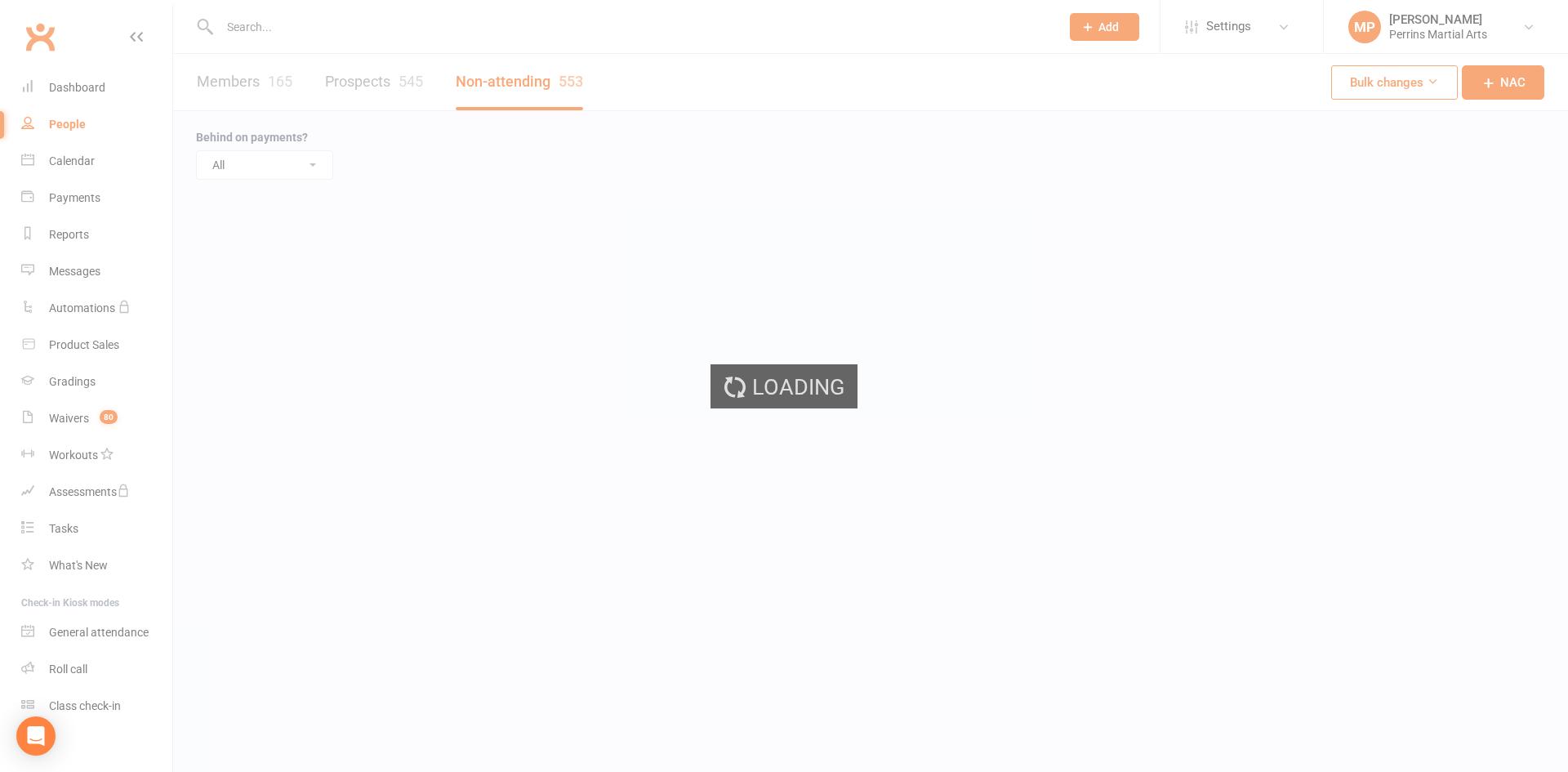
select select "50"
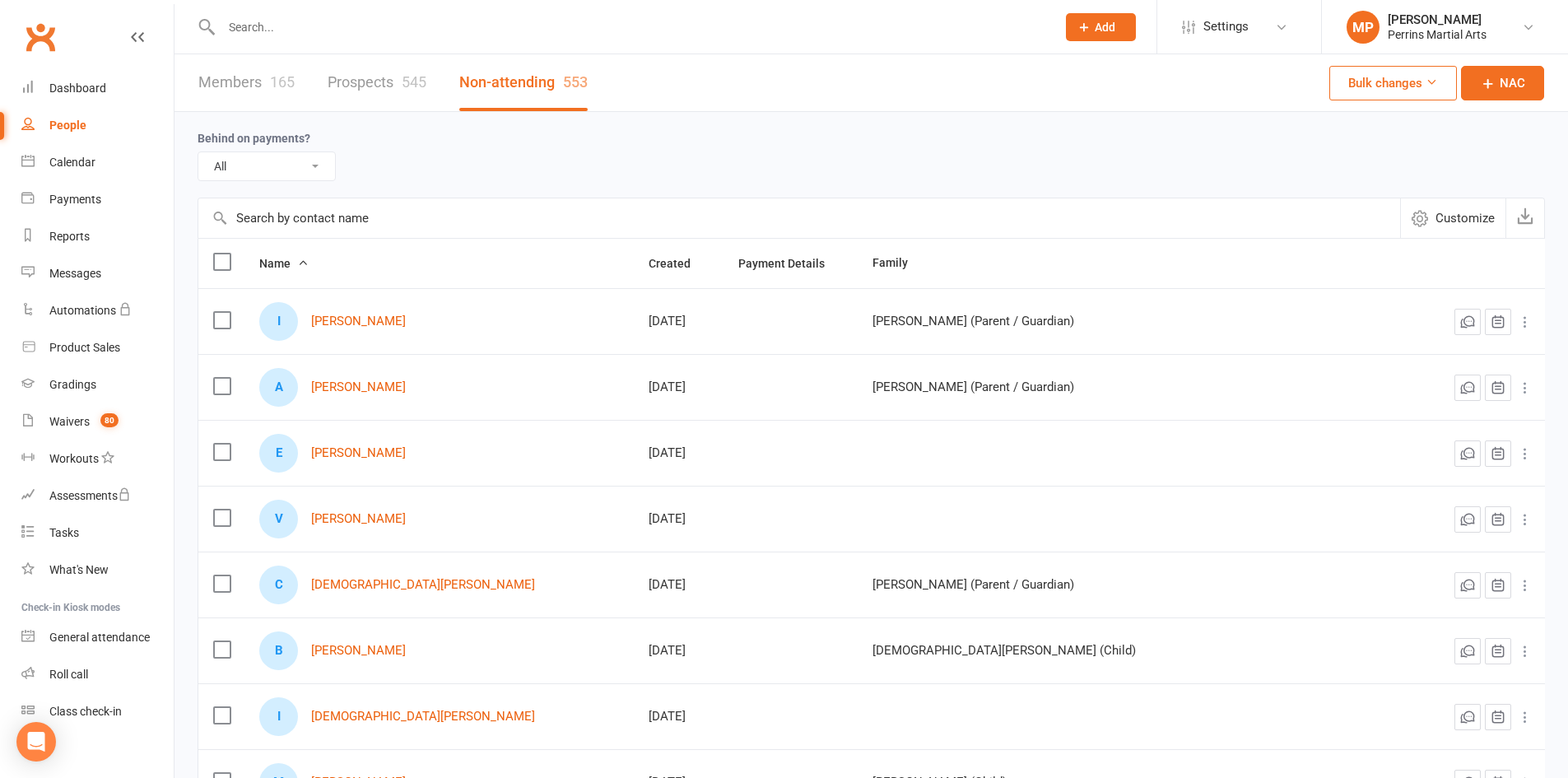
click at [233, 77] on link "Members 165" at bounding box center [246, 83] width 96 height 57
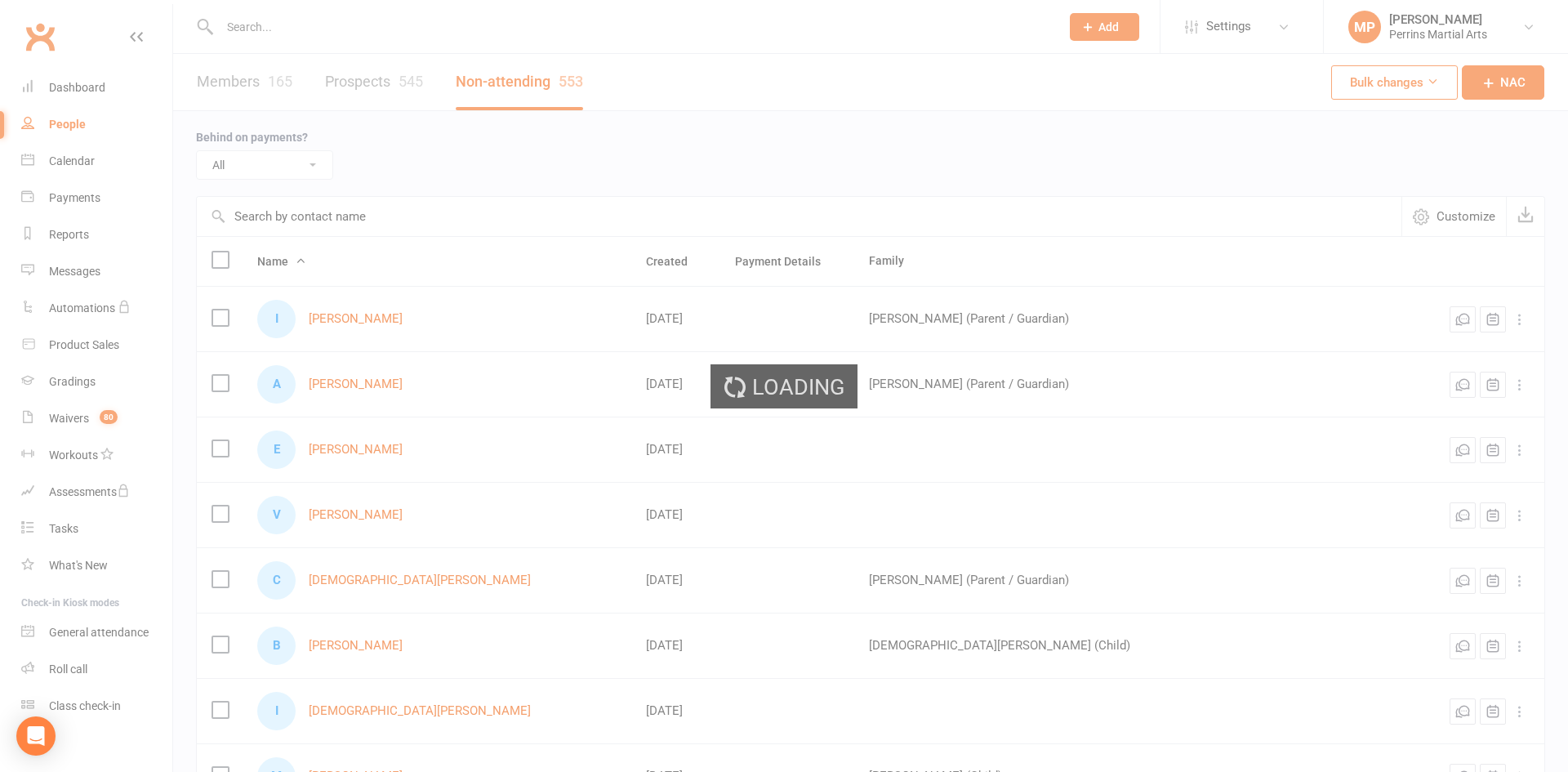
select select "100"
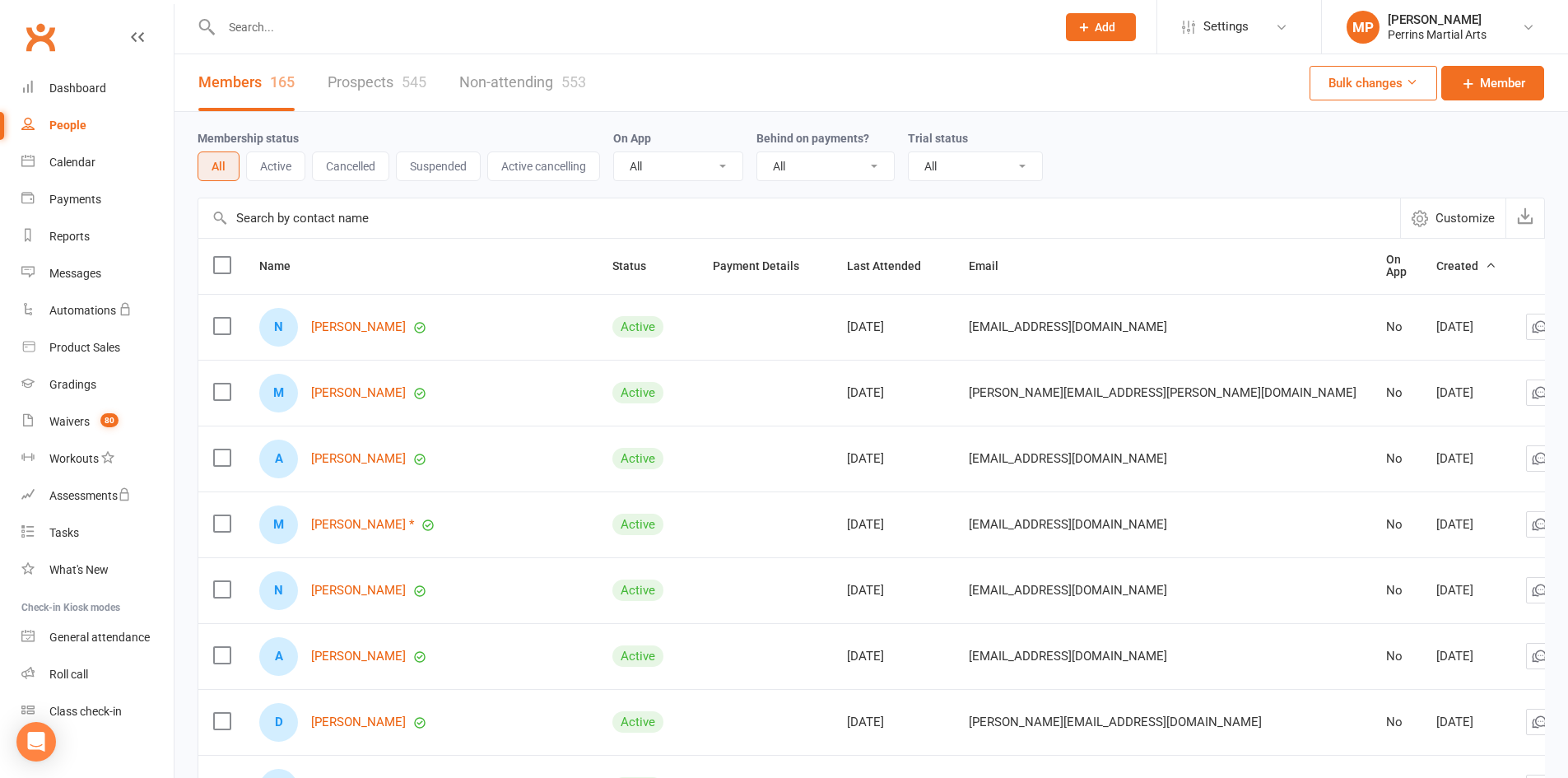
click at [267, 161] on button "Active" at bounding box center [276, 166] width 60 height 30
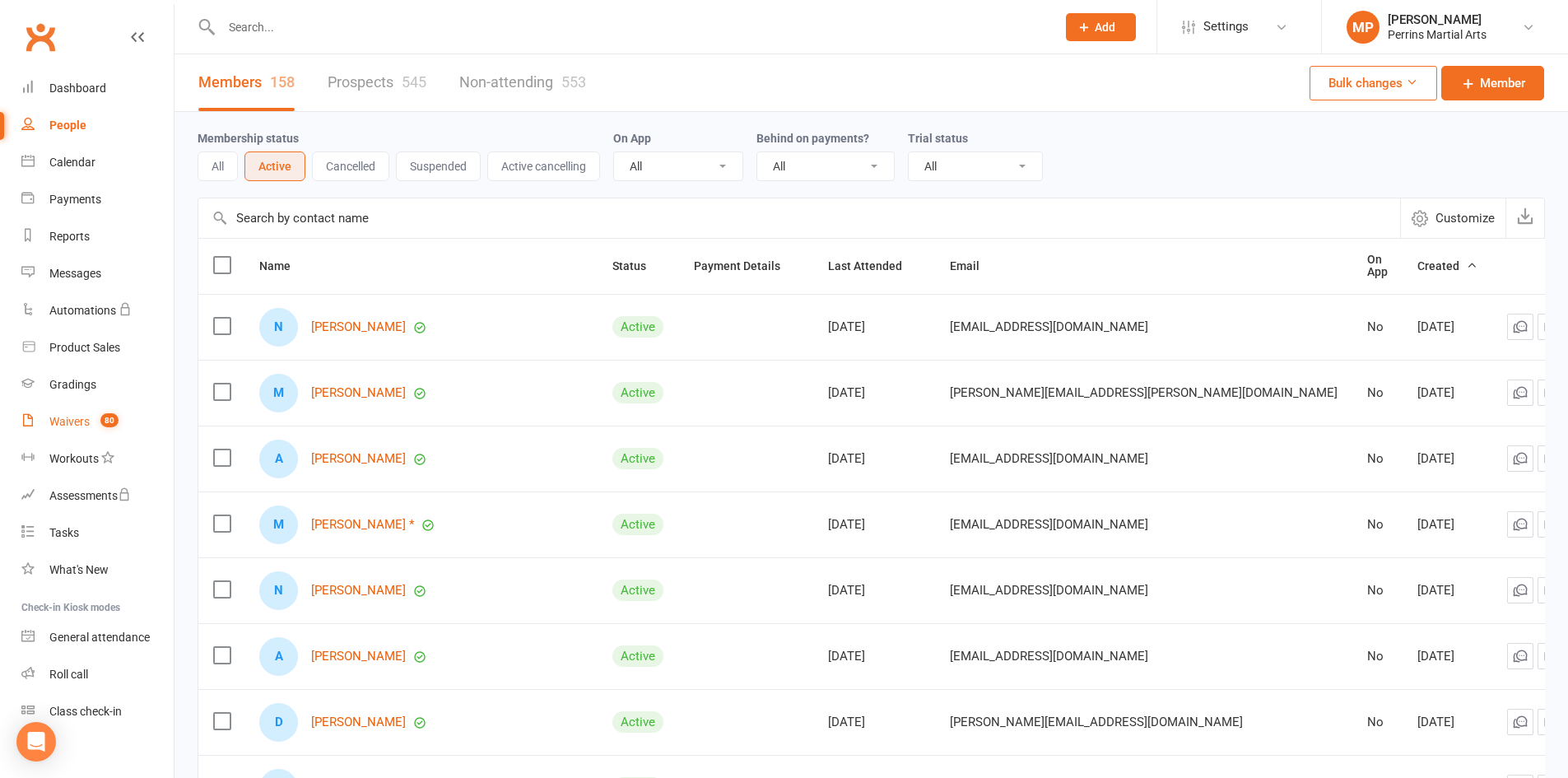
click at [74, 418] on div "Waivers" at bounding box center [69, 421] width 40 height 13
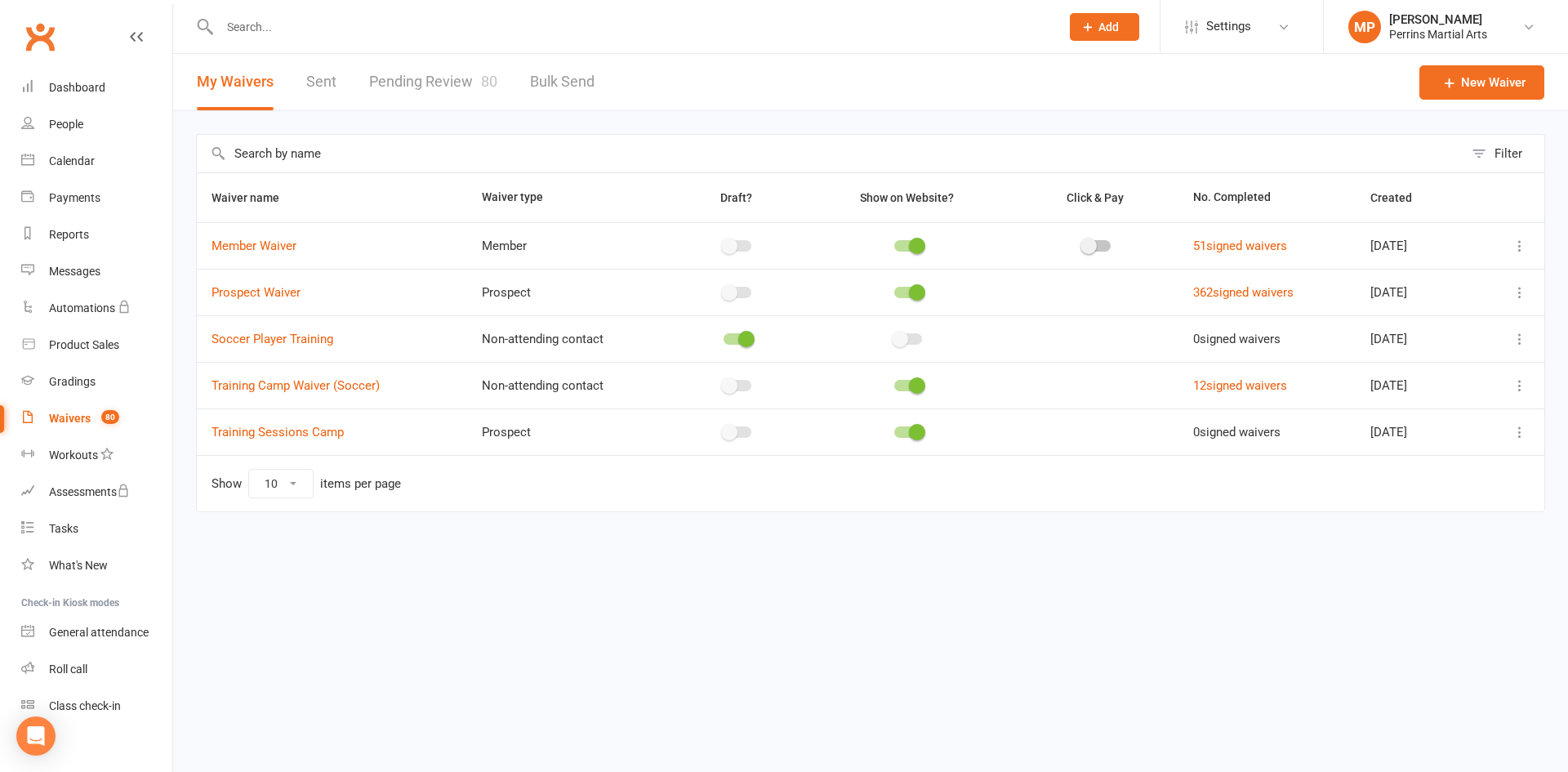
click at [458, 78] on link "Pending Review 80" at bounding box center [434, 82] width 129 height 57
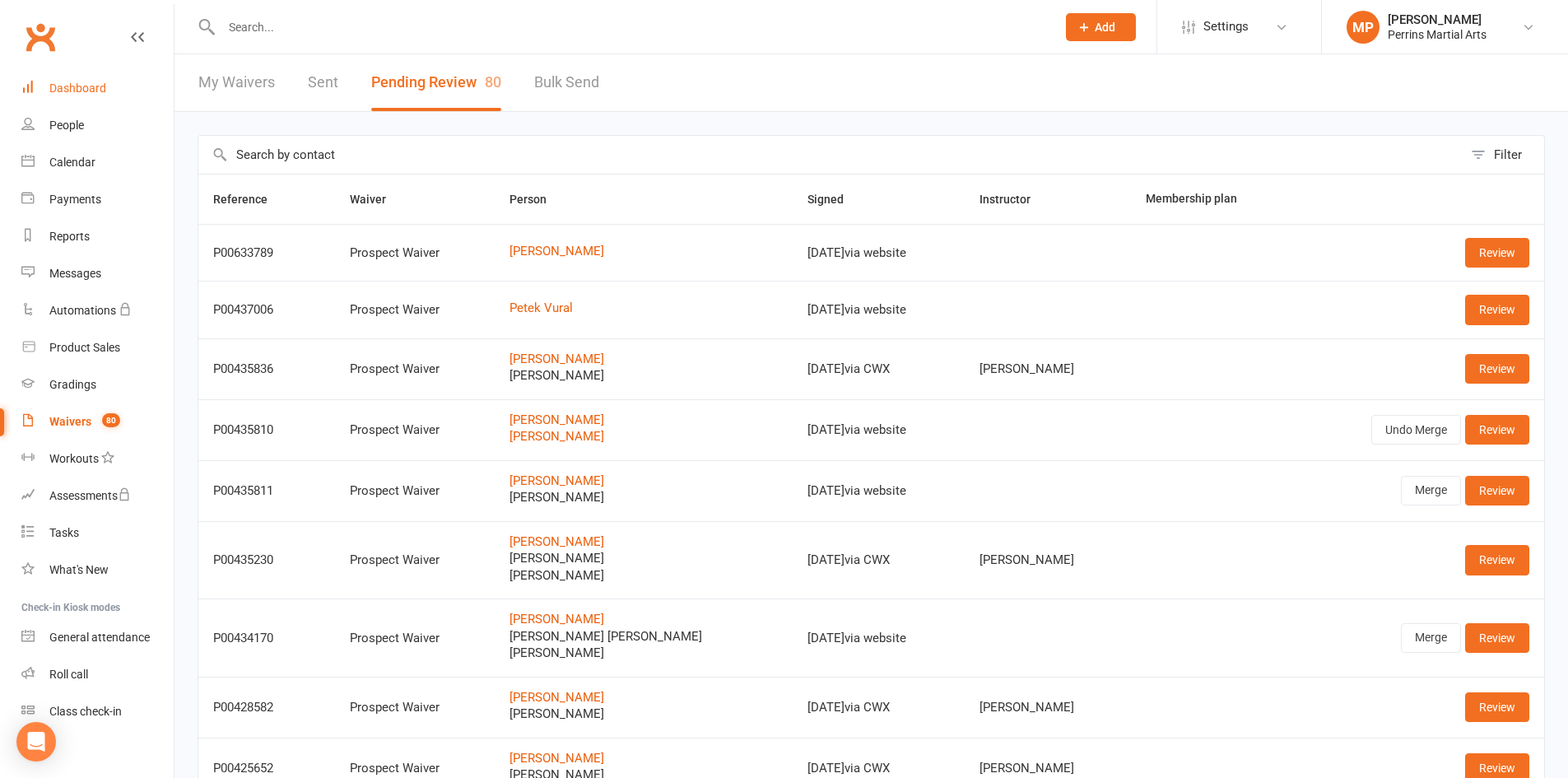
click at [77, 89] on div "Dashboard" at bounding box center [78, 88] width 57 height 13
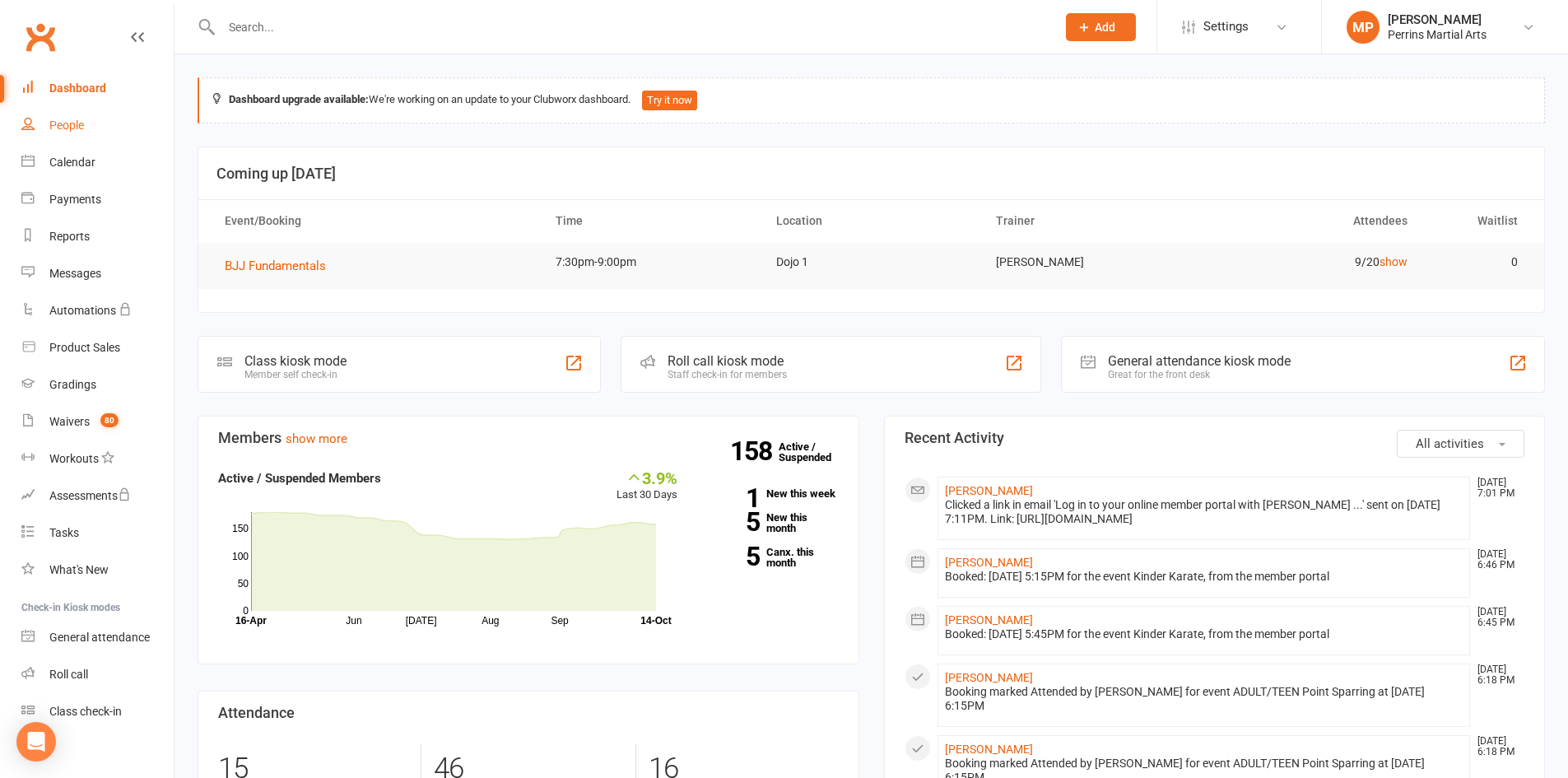
click at [69, 127] on div "People" at bounding box center [66, 124] width 35 height 13
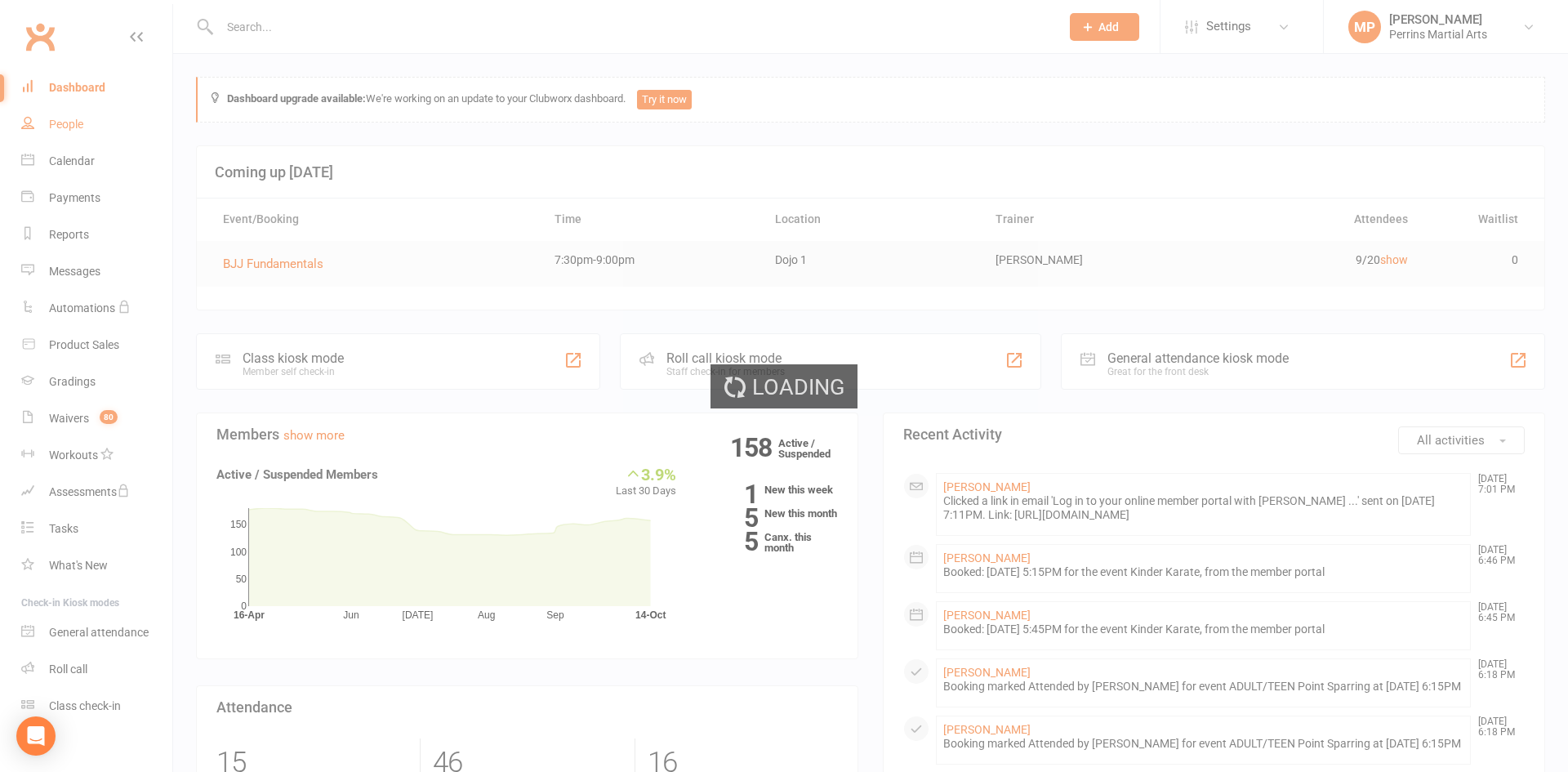
select select "100"
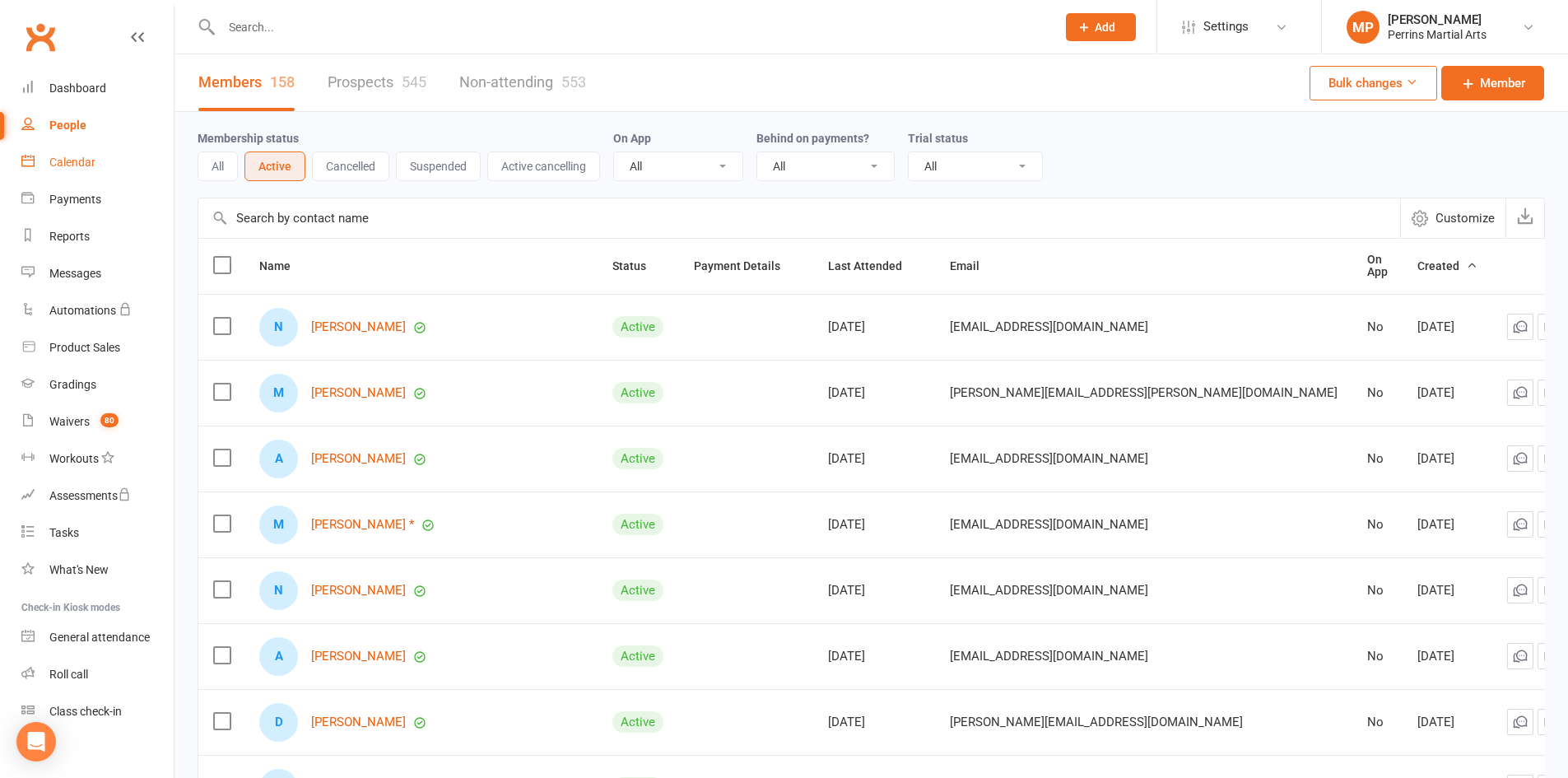
click at [61, 156] on div "Calendar" at bounding box center [72, 162] width 46 height 13
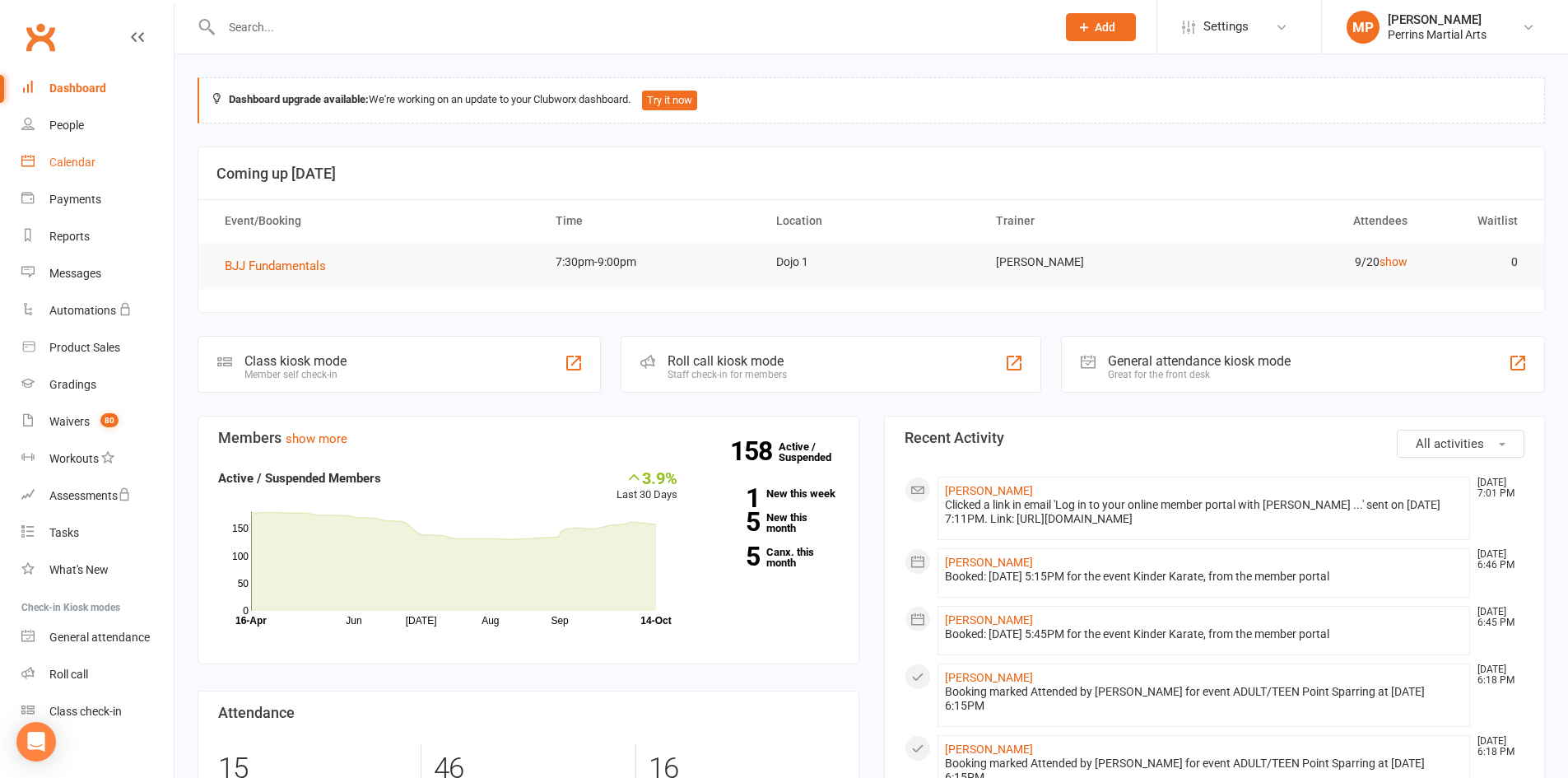
click at [59, 156] on div "Calendar" at bounding box center [72, 162] width 46 height 13
click at [82, 161] on div "Calendar" at bounding box center [72, 162] width 46 height 13
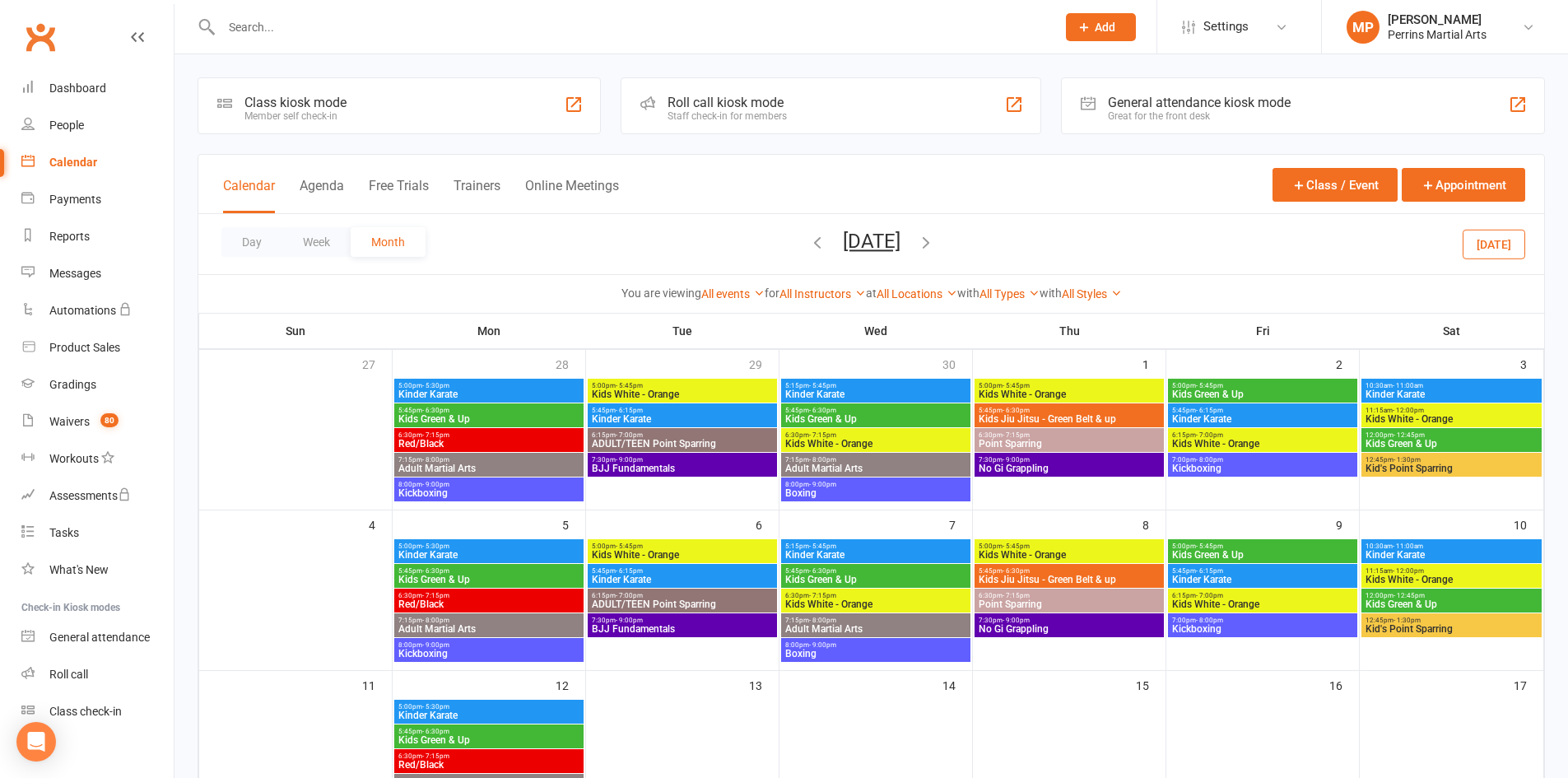
click at [808, 244] on icon "button" at bounding box center [816, 241] width 18 height 18
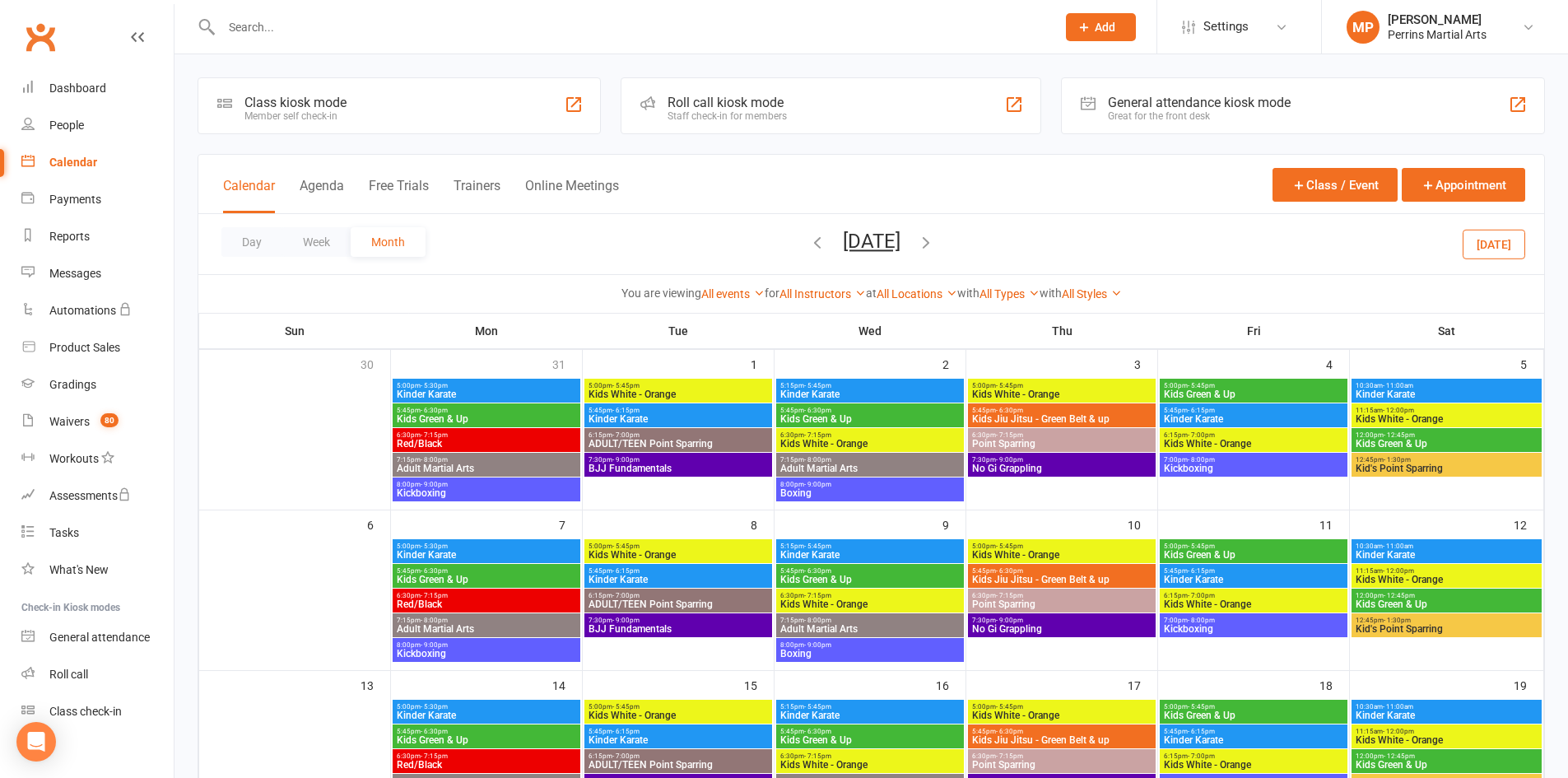
click at [808, 235] on icon "button" at bounding box center [816, 241] width 18 height 18
click at [773, 235] on div "Day Week Month [DATE] [DATE] Sun Mon Tue Wed Thu Fri Sat 28 29 30 01 02 03 04 0…" at bounding box center [871, 244] width 1346 height 61
click at [808, 245] on icon "button" at bounding box center [816, 241] width 18 height 18
click at [1511, 242] on button "[DATE]" at bounding box center [1493, 243] width 62 height 30
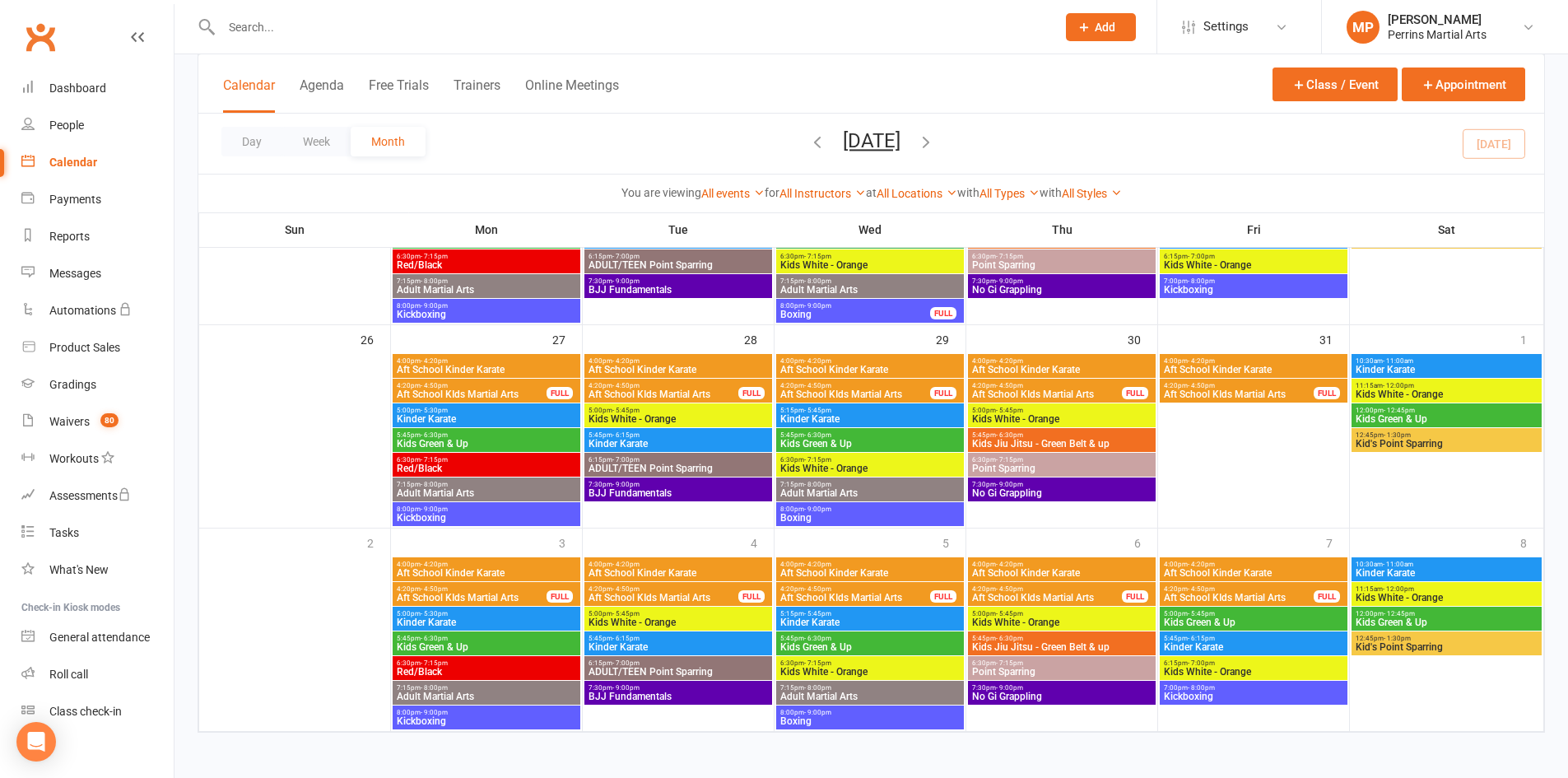
scroll to position [841, 0]
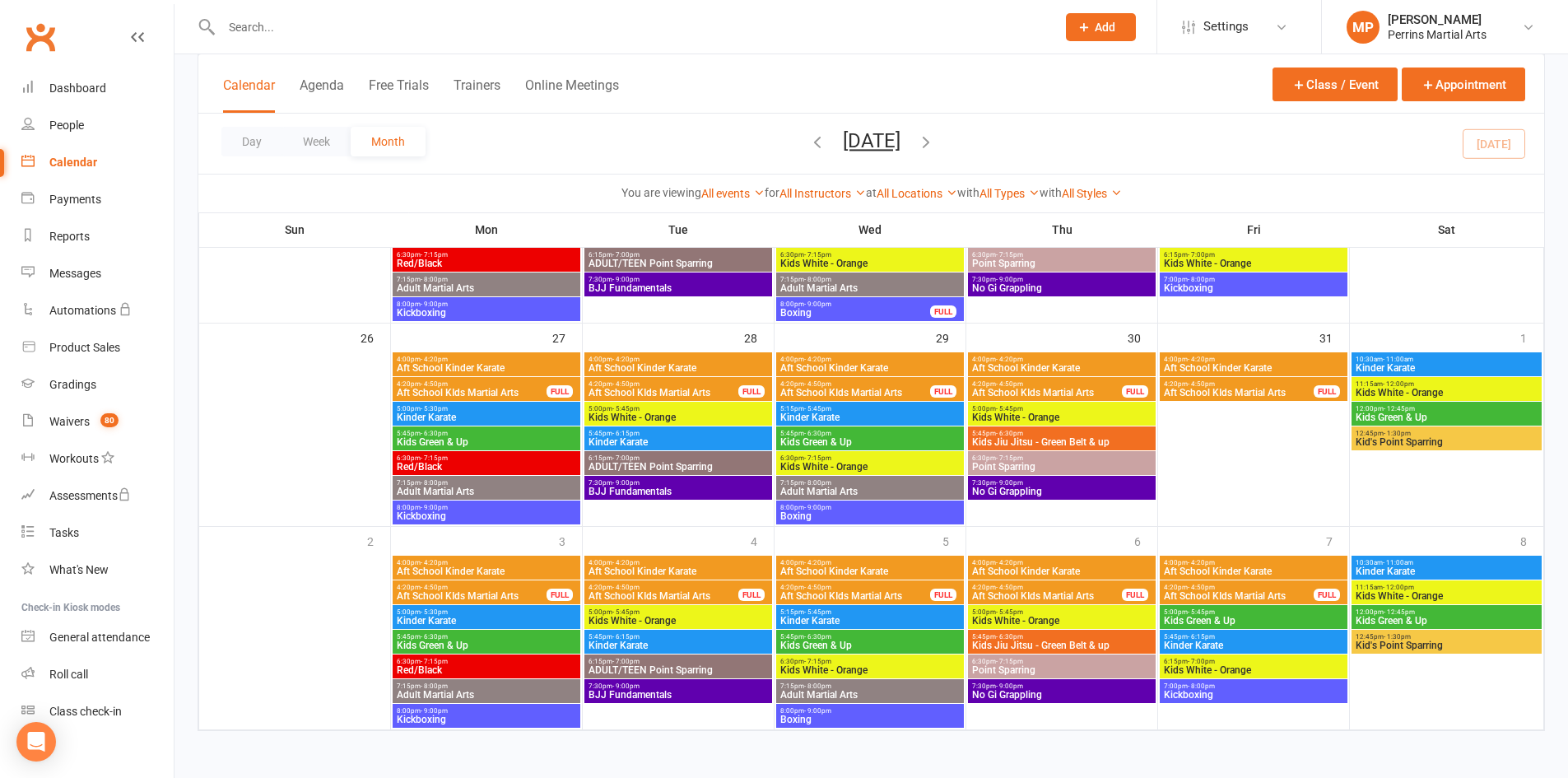
click at [935, 140] on icon "button" at bounding box center [925, 141] width 18 height 18
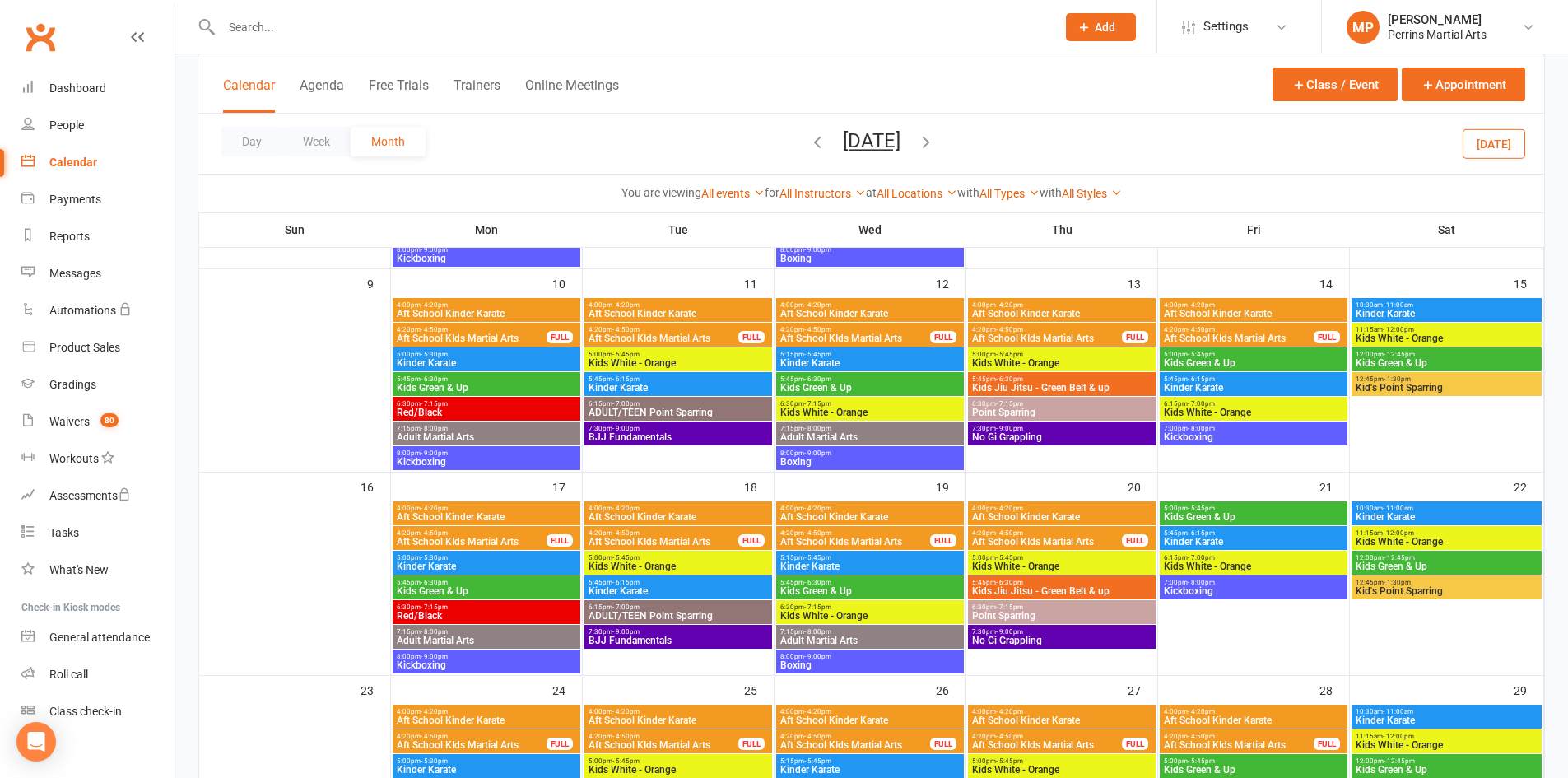
scroll to position [489, 0]
